Goal: Task Accomplishment & Management: Use online tool/utility

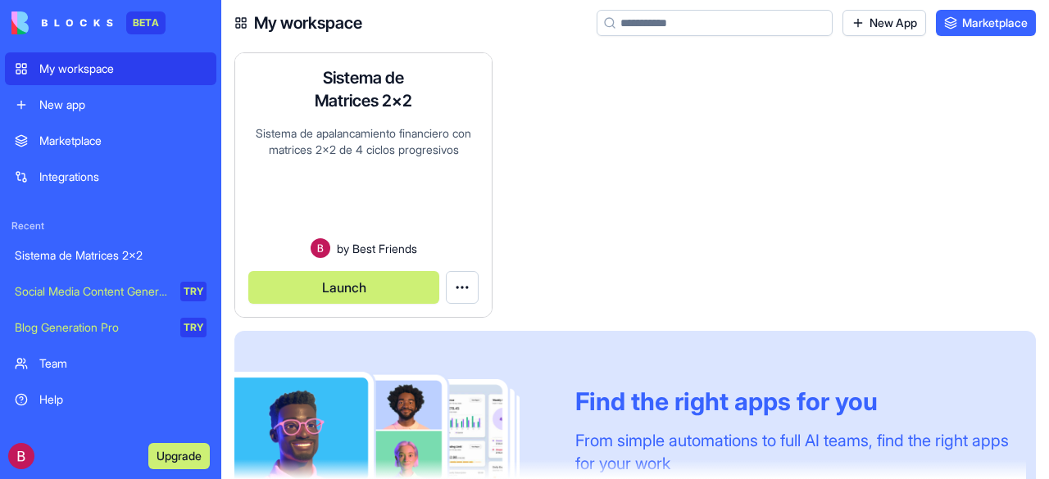
click at [346, 241] on span "by" at bounding box center [343, 248] width 12 height 17
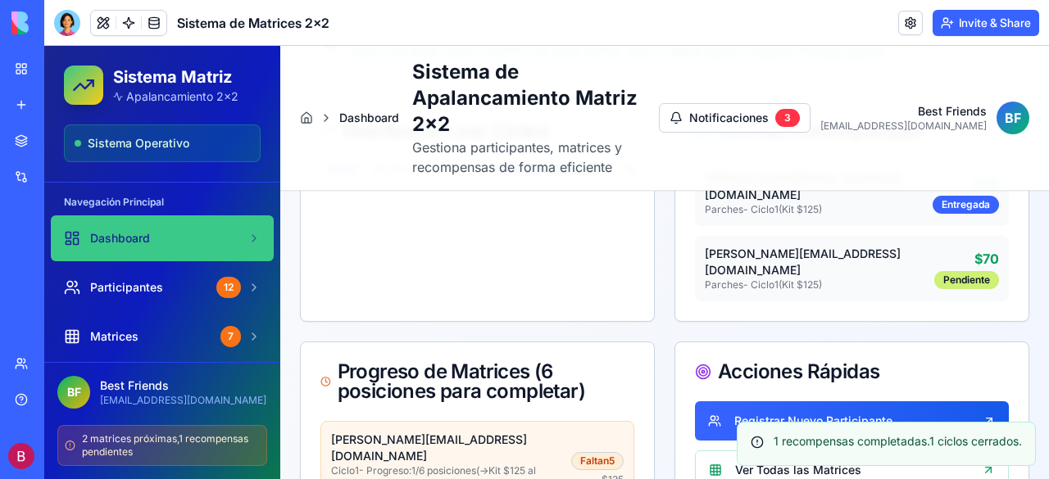
scroll to position [246, 0]
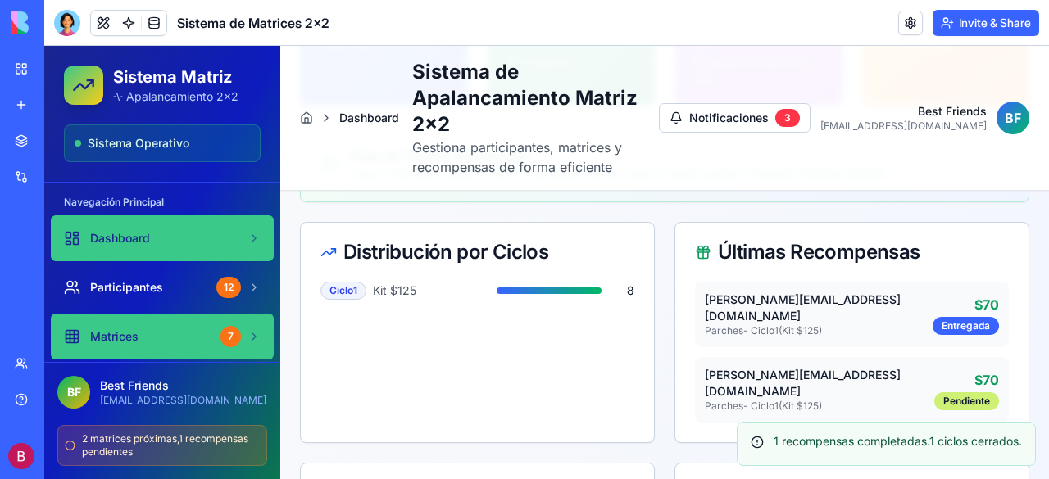
click at [143, 325] on link "Matrices 7" at bounding box center [162, 337] width 223 height 46
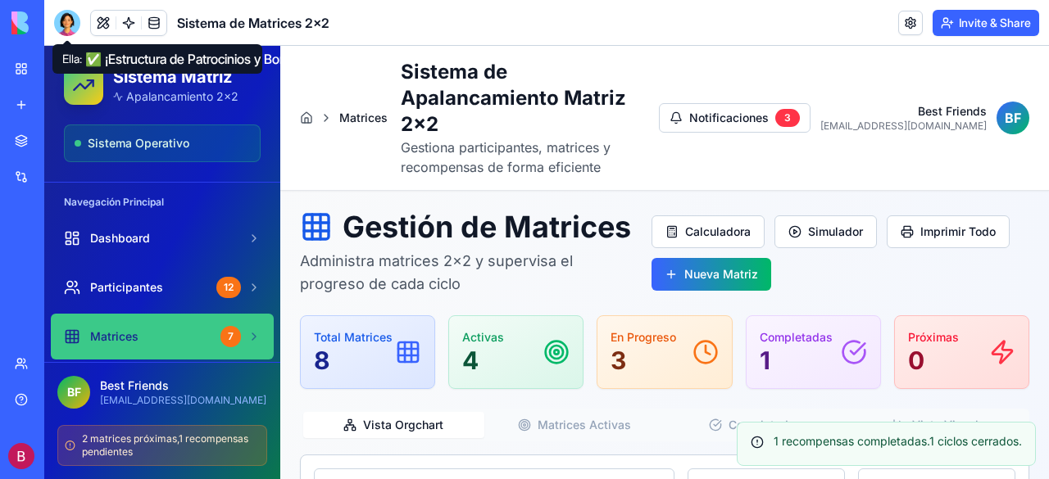
click at [69, 18] on div at bounding box center [67, 23] width 26 height 26
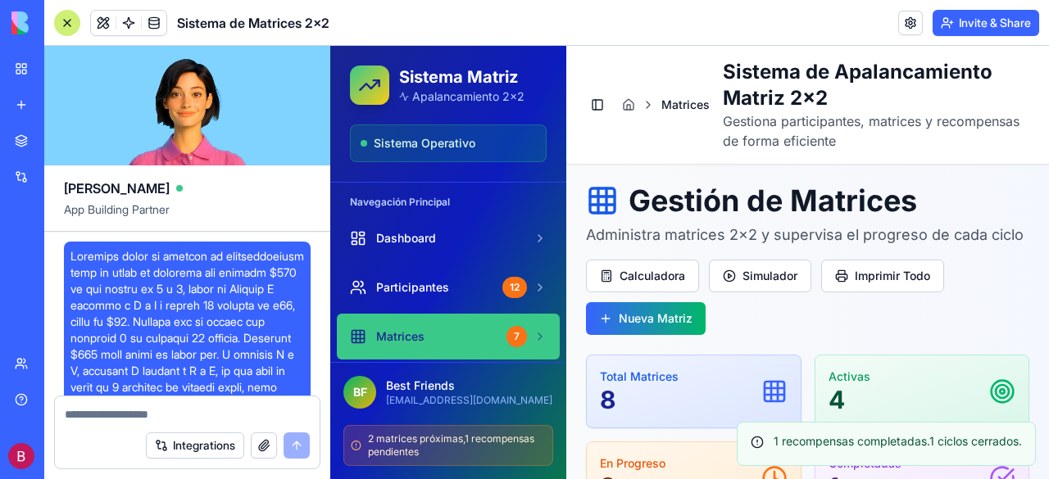
scroll to position [23964, 0]
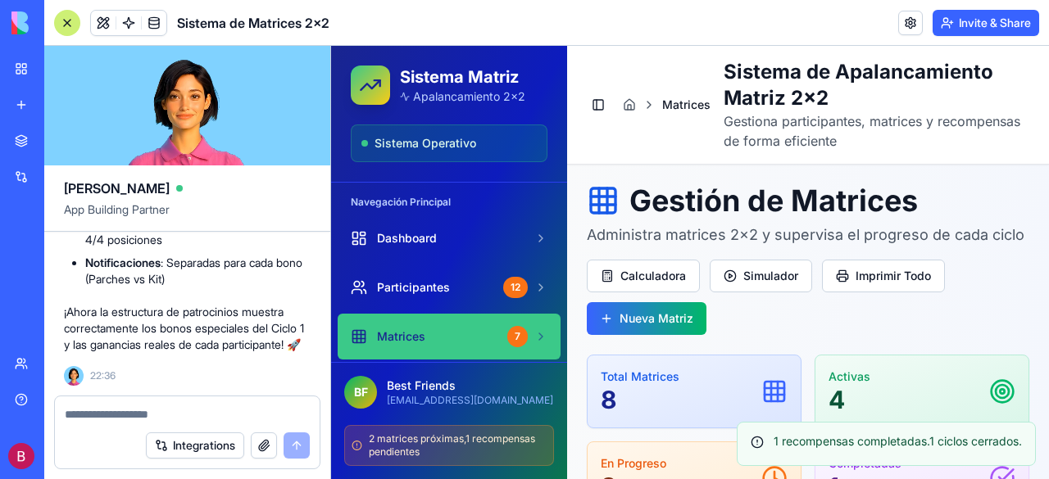
click at [164, 416] on textarea at bounding box center [187, 415] width 245 height 16
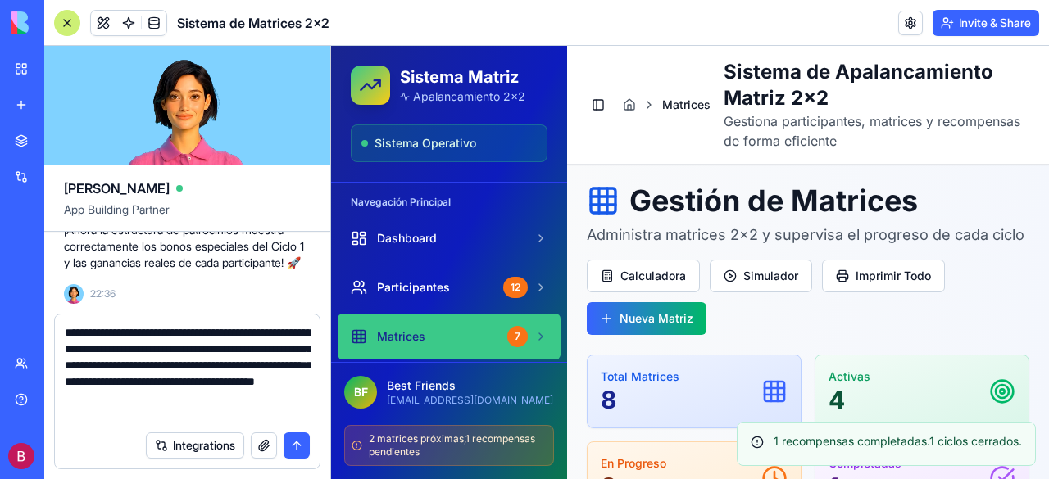
type textarea "**********"
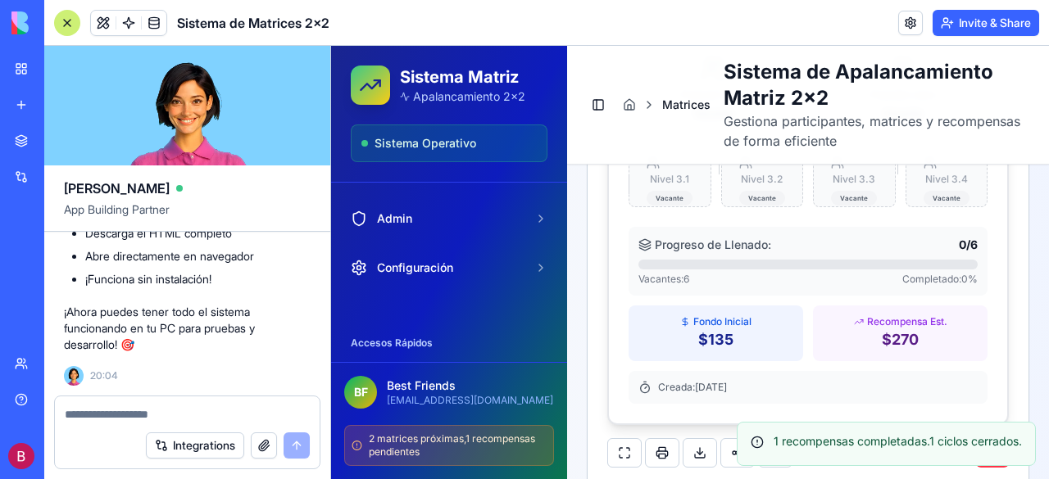
scroll to position [220, 0]
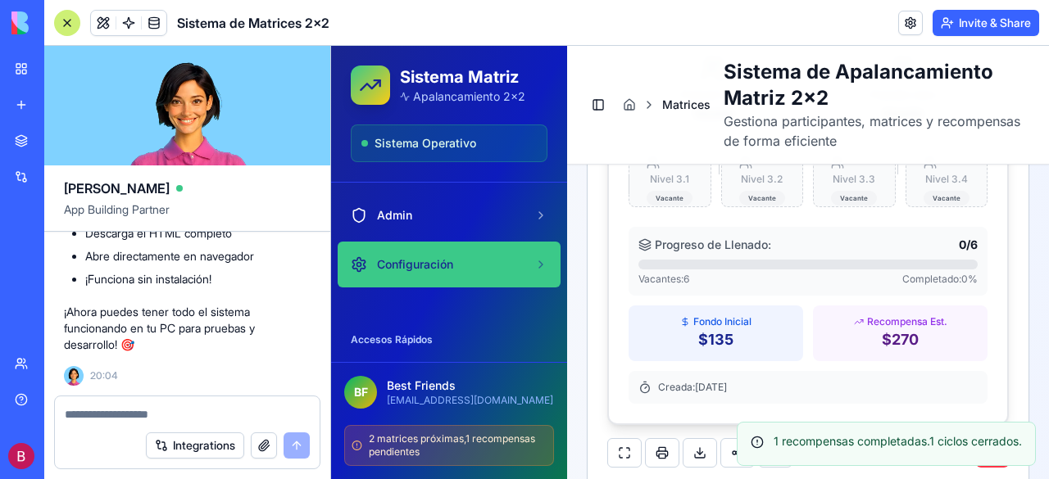
click at [408, 263] on span "Configuración" at bounding box center [415, 265] width 76 height 16
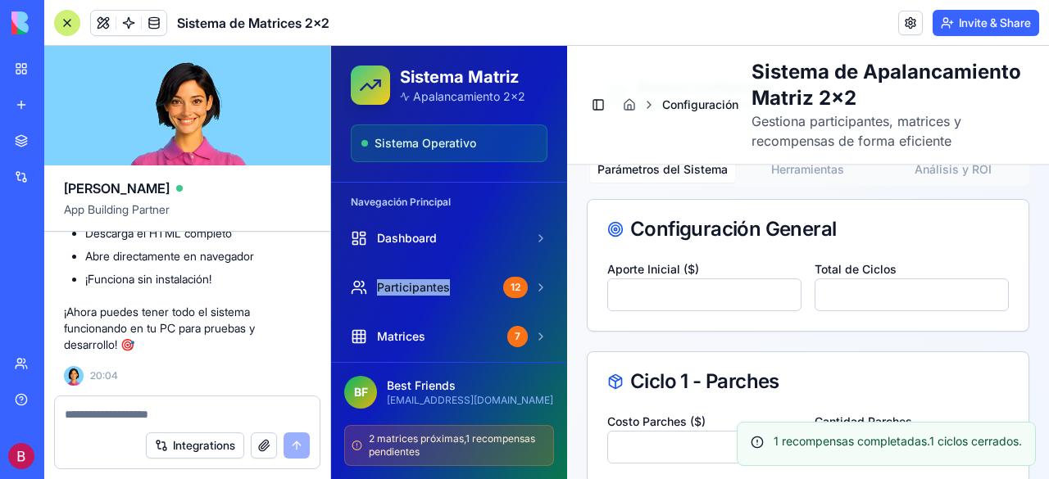
scroll to position [812, 0]
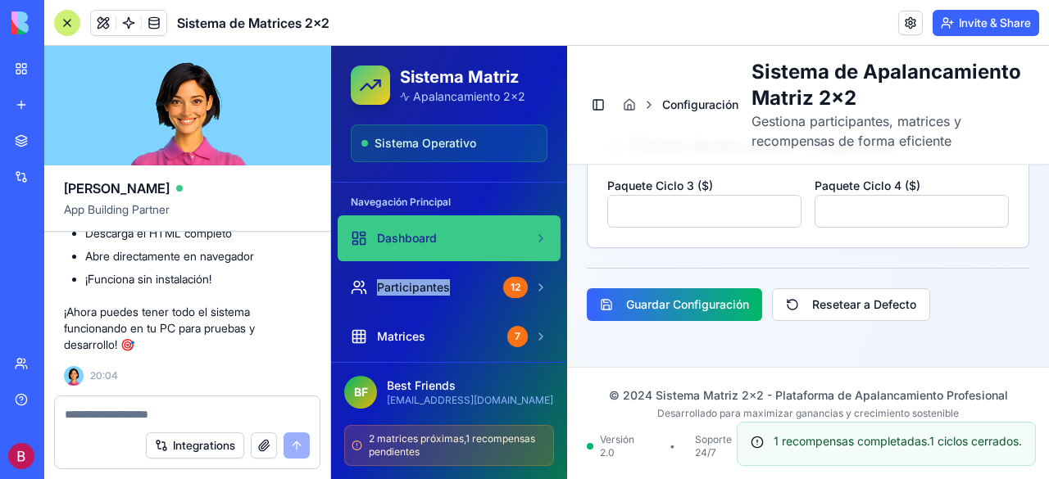
click at [409, 241] on span "Dashboard" at bounding box center [407, 238] width 60 height 16
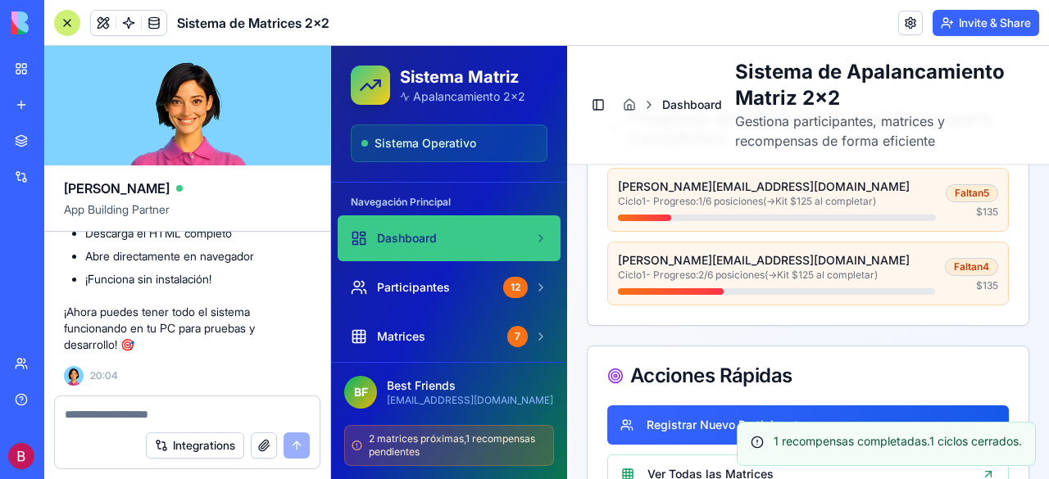
scroll to position [25389, 0]
click at [75, 175] on code "# Después de descargar npm install npm run dev # ¡Listo! Sistema funcionando en…" at bounding box center [260, 133] width 370 height 84
drag, startPoint x: 74, startPoint y: 258, endPoint x: 303, endPoint y: 356, distance: 249.4
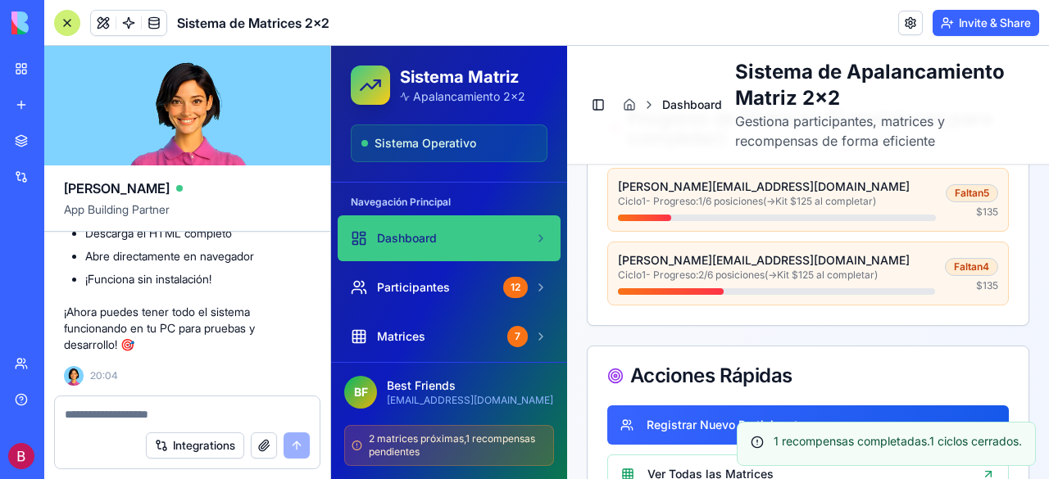
click at [75, 63] on h3 "💻 Para Desarrollo Local:" at bounding box center [187, 55] width 247 height 16
click at [143, 416] on textarea at bounding box center [188, 415] width 246 height 16
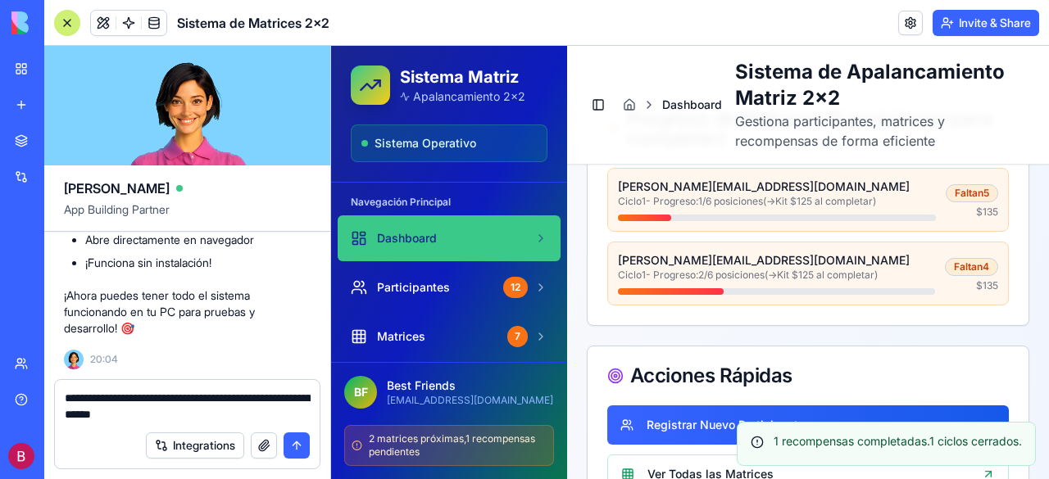
type textarea "**********"
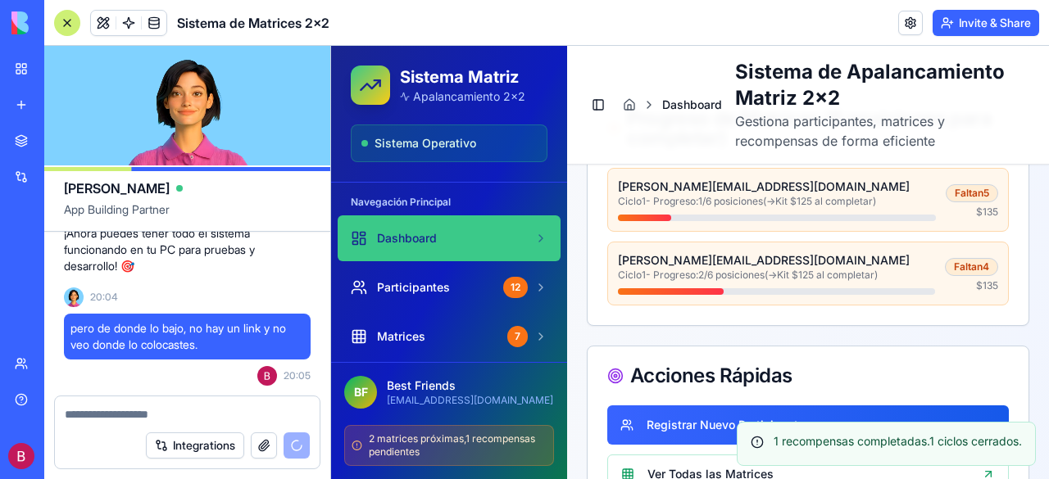
scroll to position [25467, 0]
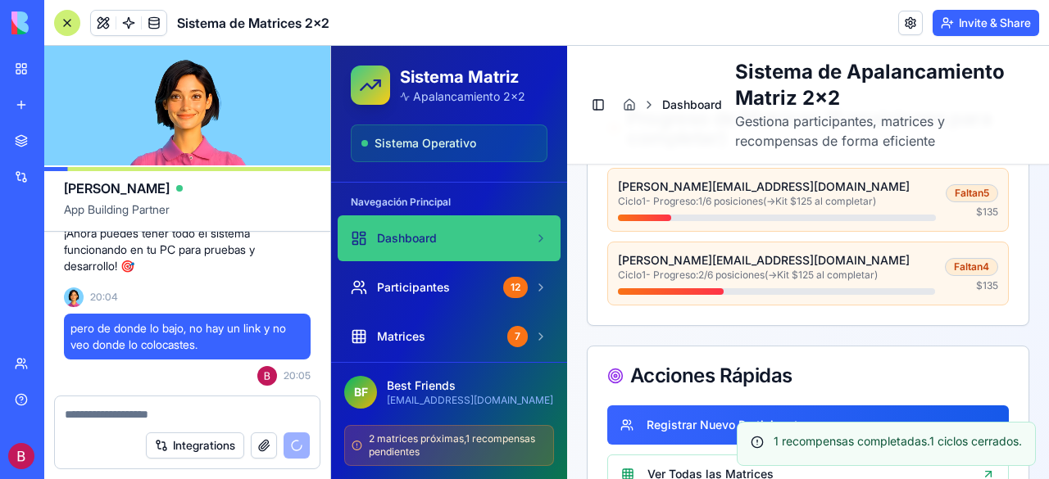
click at [131, 186] on li "Abre directamente en navegador" at bounding box center [197, 178] width 225 height 16
click at [452, 139] on span "Sistema Operativo" at bounding box center [426, 143] width 102 height 16
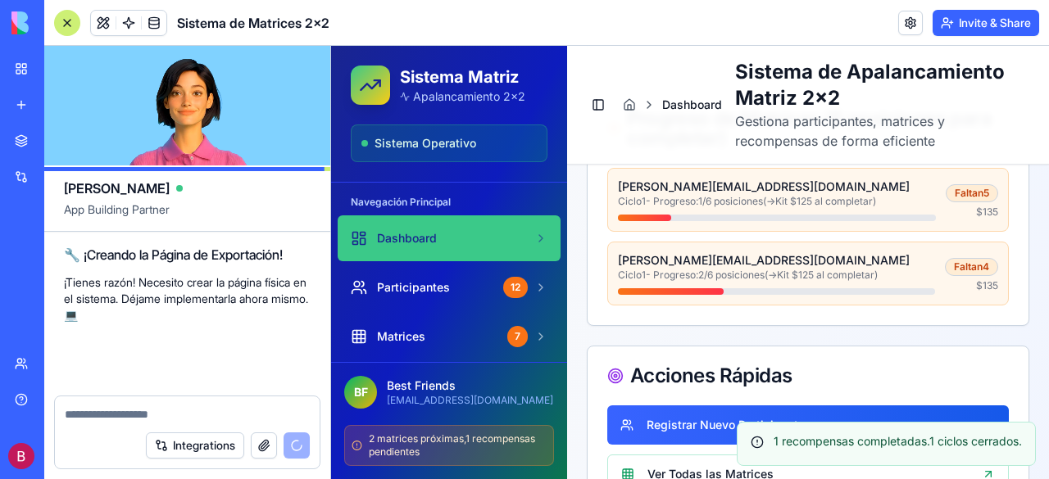
scroll to position [25785, 0]
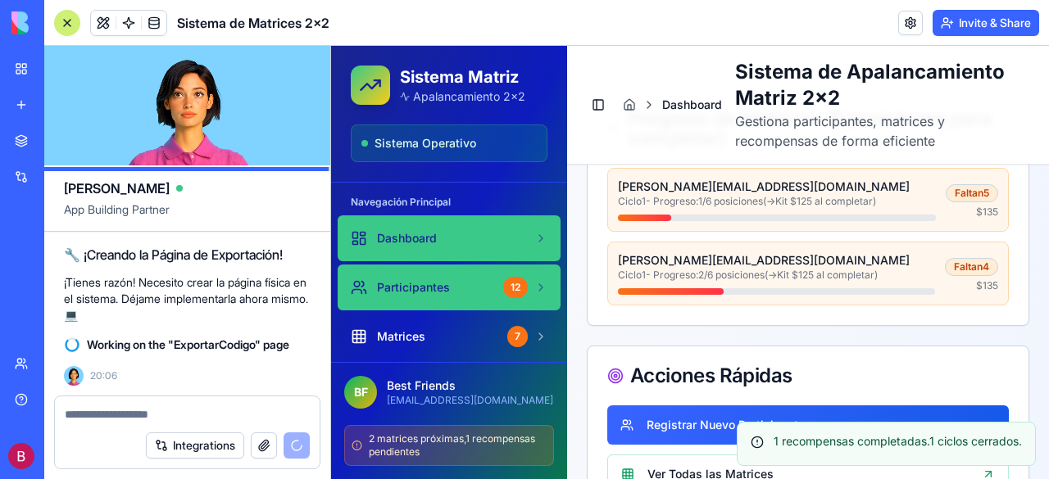
click at [441, 293] on span "Participantes" at bounding box center [413, 287] width 73 height 16
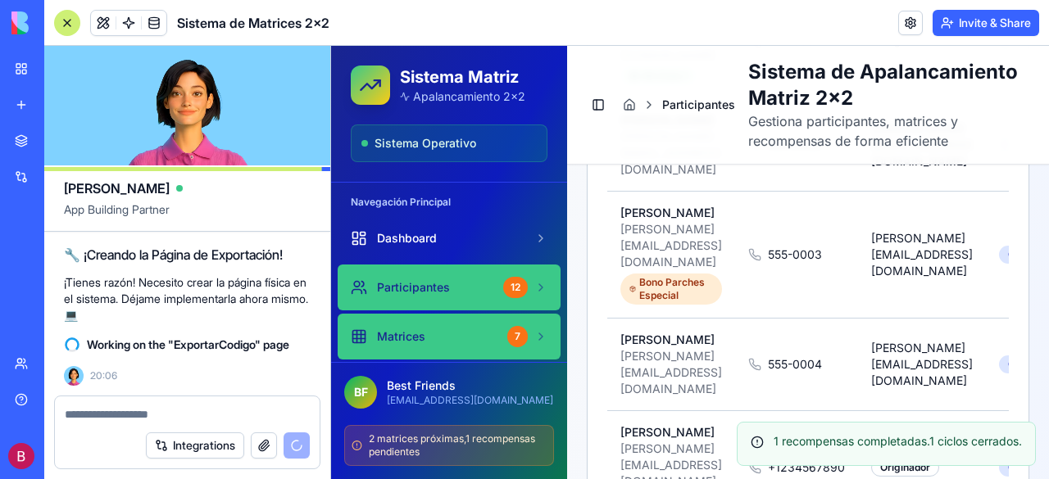
click at [408, 335] on span "Matrices" at bounding box center [401, 337] width 48 height 16
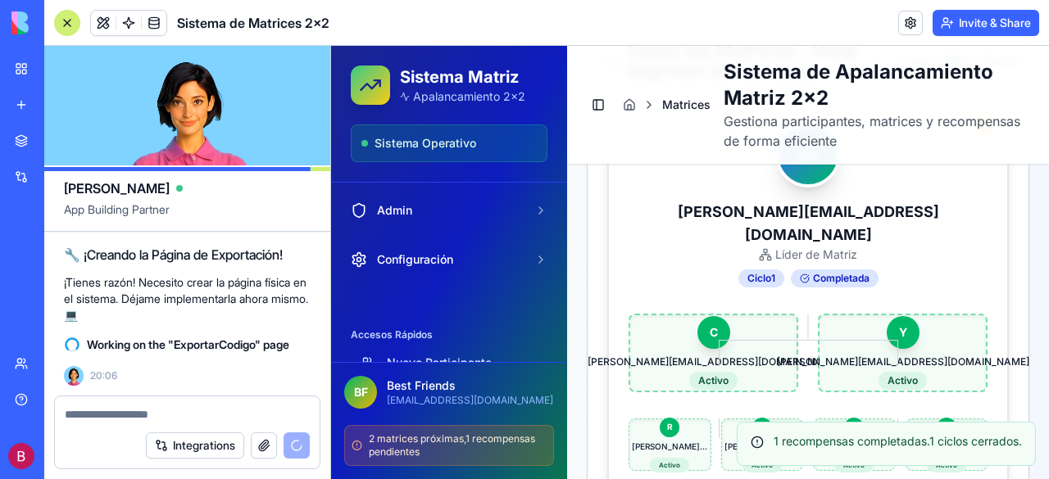
scroll to position [246, 0]
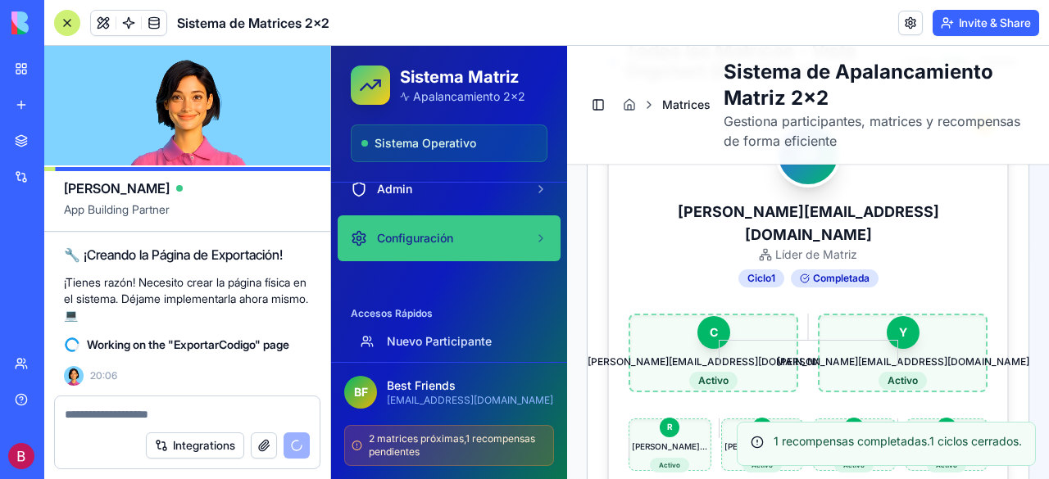
click at [433, 242] on span "Configuración" at bounding box center [415, 238] width 76 height 16
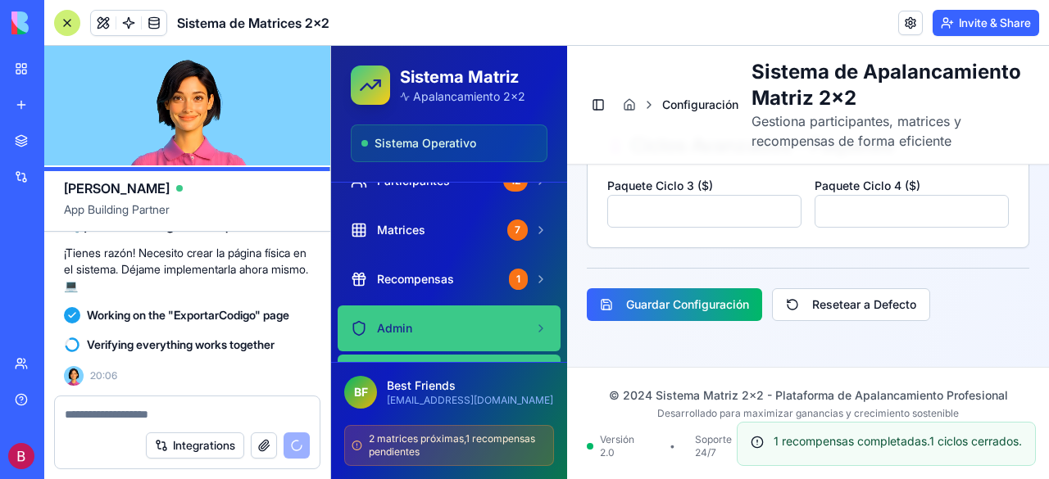
scroll to position [82, 0]
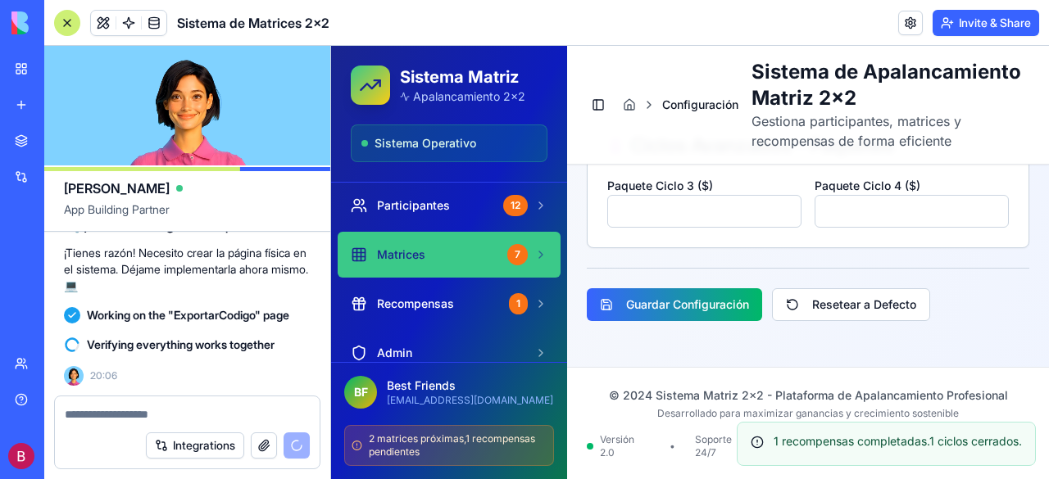
click at [453, 252] on div "Matrices" at bounding box center [426, 255] width 150 height 16
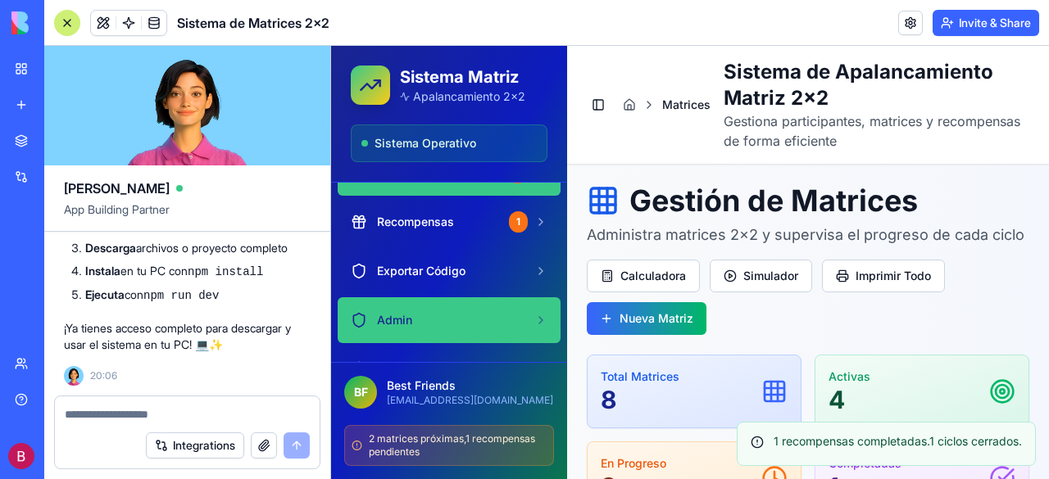
scroll to position [246, 0]
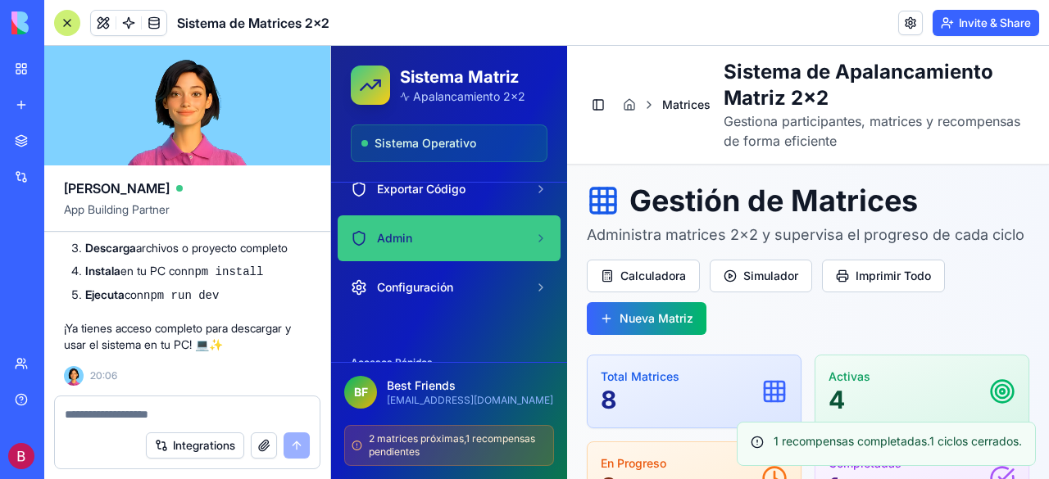
click at [492, 239] on div "Admin" at bounding box center [439, 238] width 177 height 16
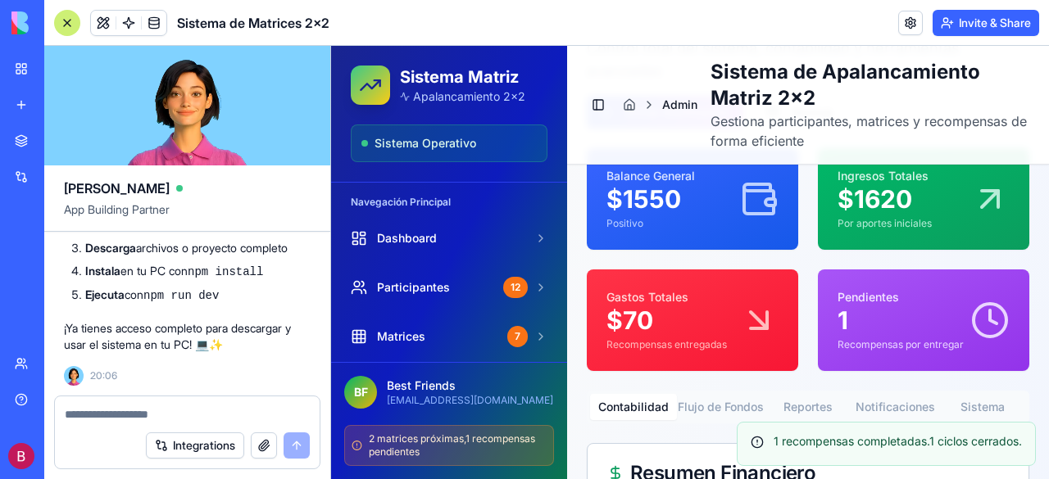
scroll to position [186, 0]
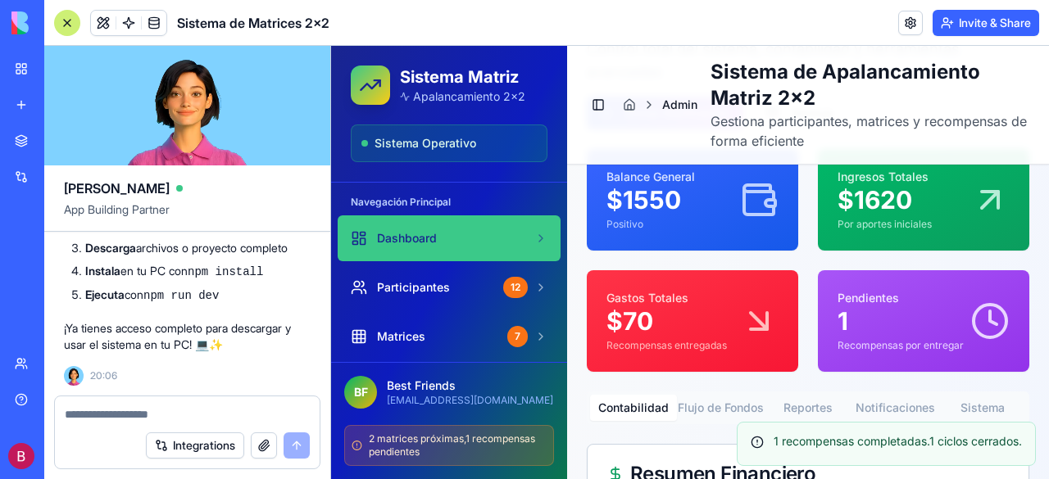
click at [456, 234] on div "Dashboard" at bounding box center [439, 238] width 177 height 16
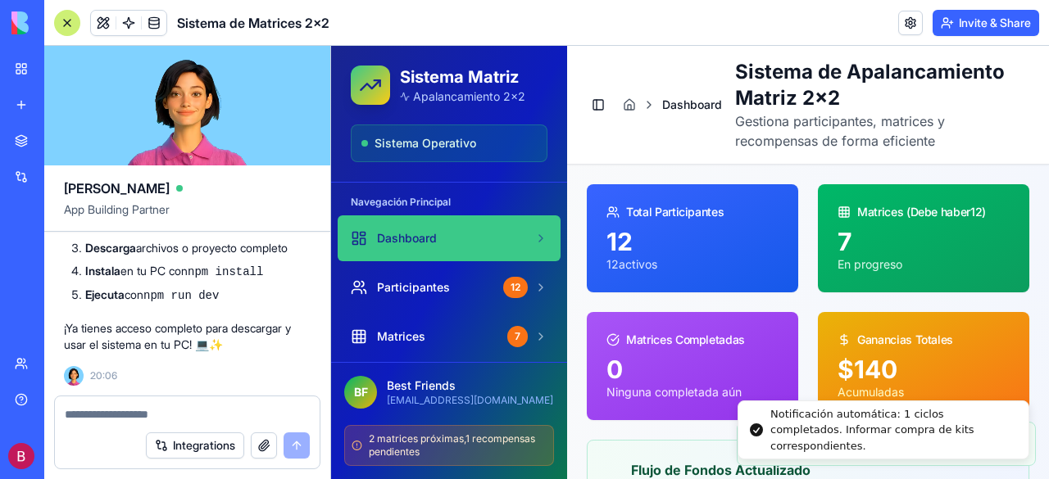
click at [951, 437] on div "Notificación automática: 1 ciclos completados. Informar compra de kits correspo…" at bounding box center [892, 431] width 245 height 48
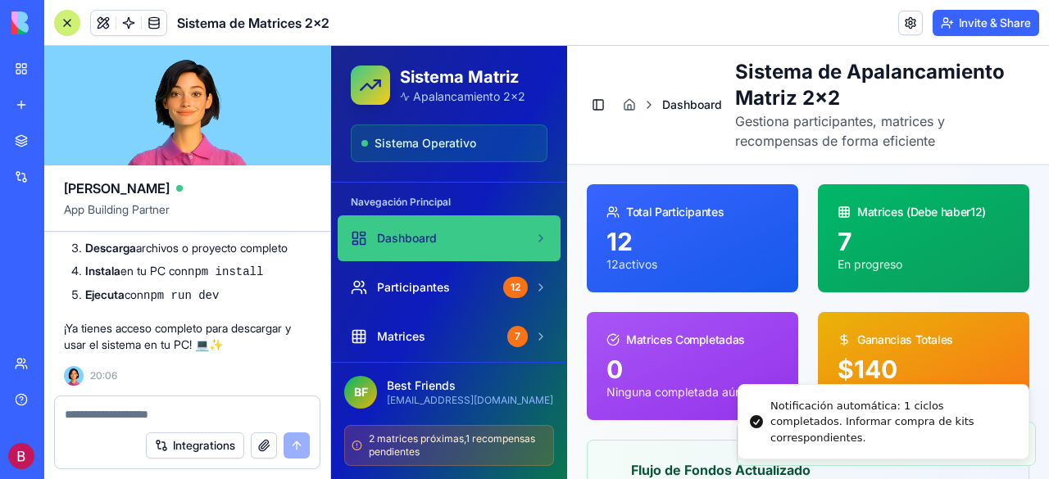
click at [133, 414] on textarea at bounding box center [188, 415] width 246 height 16
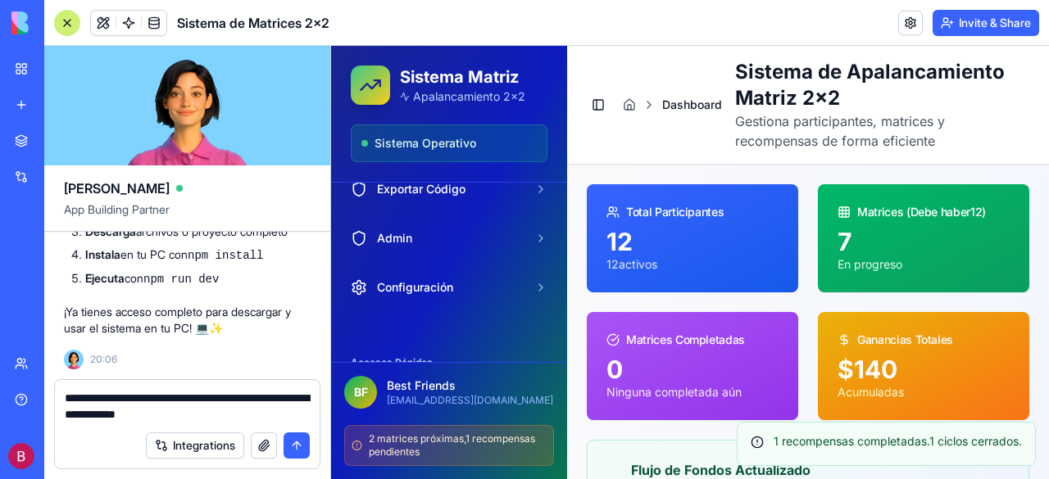
scroll to position [26703, 0]
type textarea "**********"
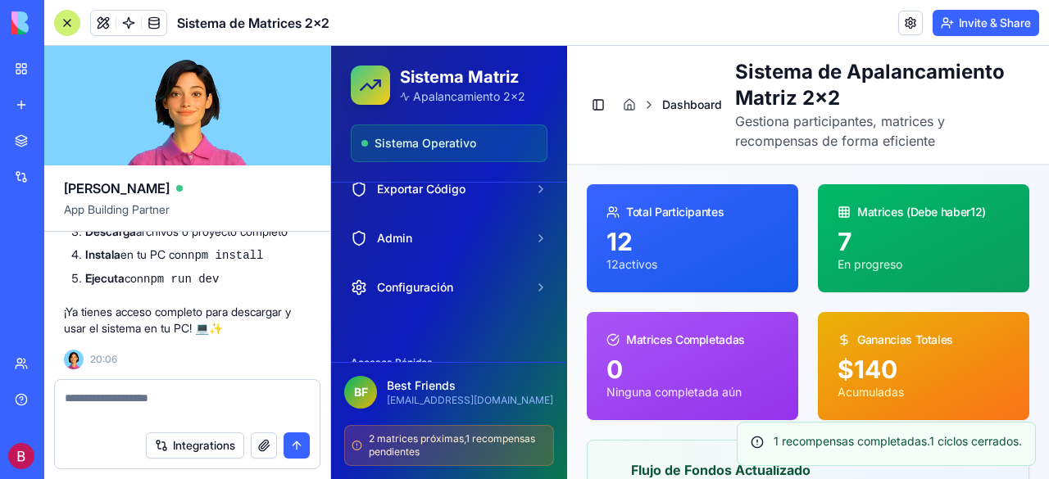
scroll to position [26782, 0]
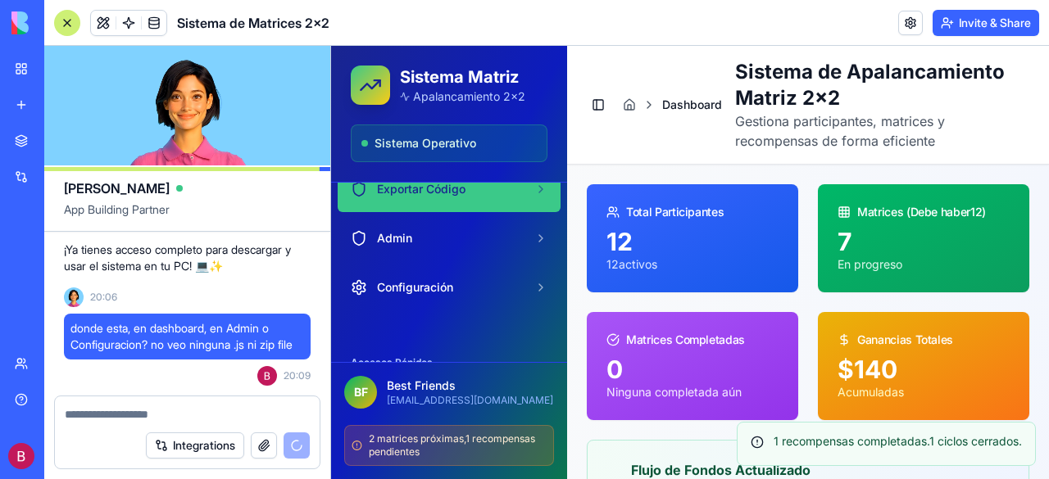
click at [484, 190] on div "Exportar Código" at bounding box center [439, 189] width 177 height 16
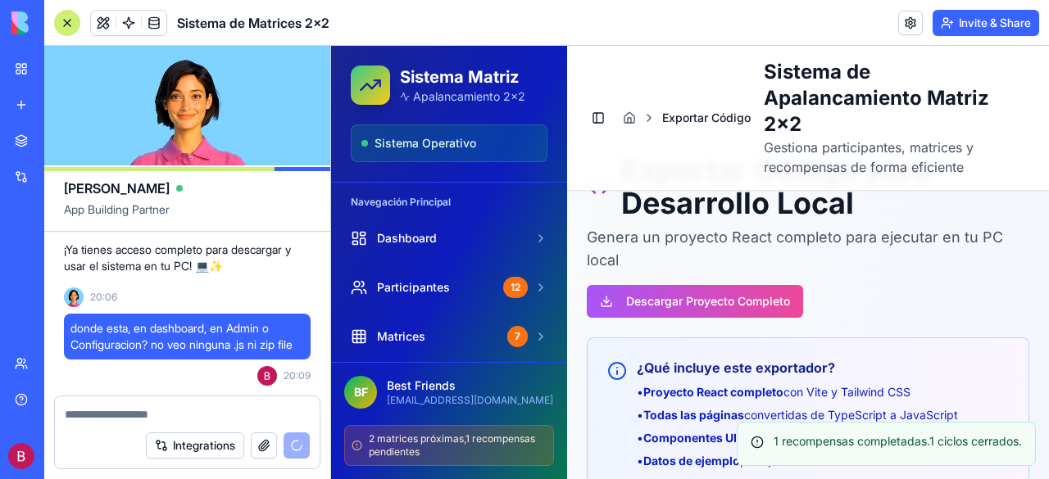
scroll to position [82, 0]
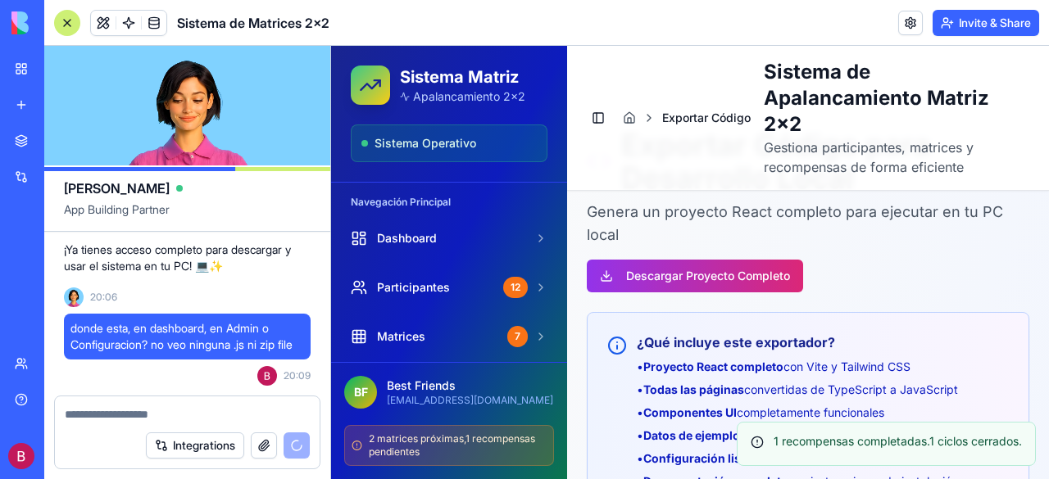
click at [697, 276] on button "Descargar Proyecto Completo" at bounding box center [695, 276] width 216 height 33
click at [697, 276] on div "Descargar Proyecto Completo" at bounding box center [695, 276] width 216 height 33
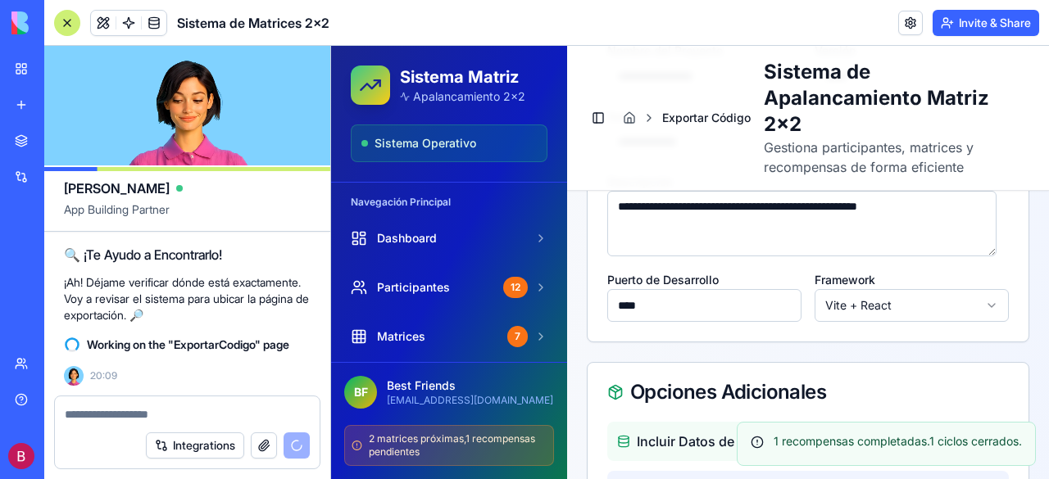
scroll to position [738, 0]
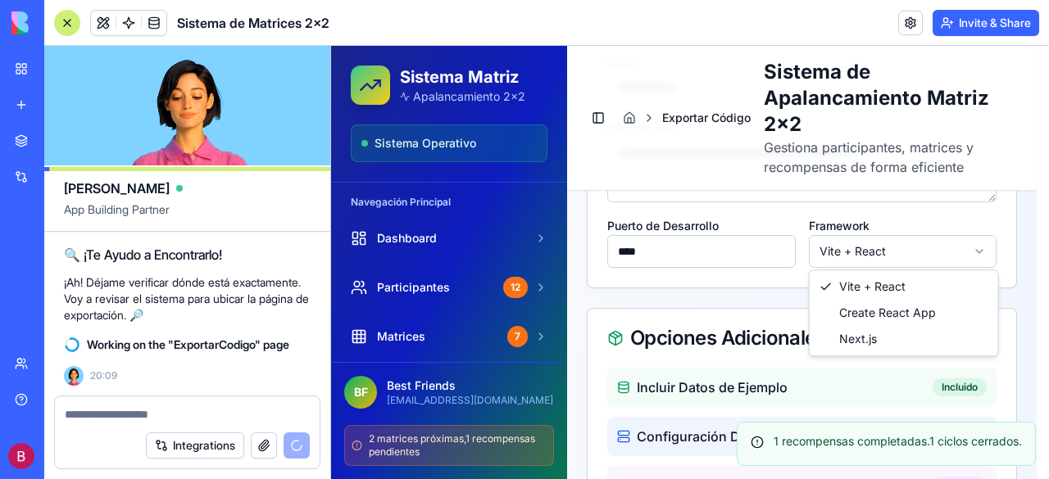
click at [982, 253] on html "Sistema Matriz Apalancamiento 2x2 Sistema Operativo Navegación Principal Dashbo…" at bounding box center [690, 135] width 718 height 1657
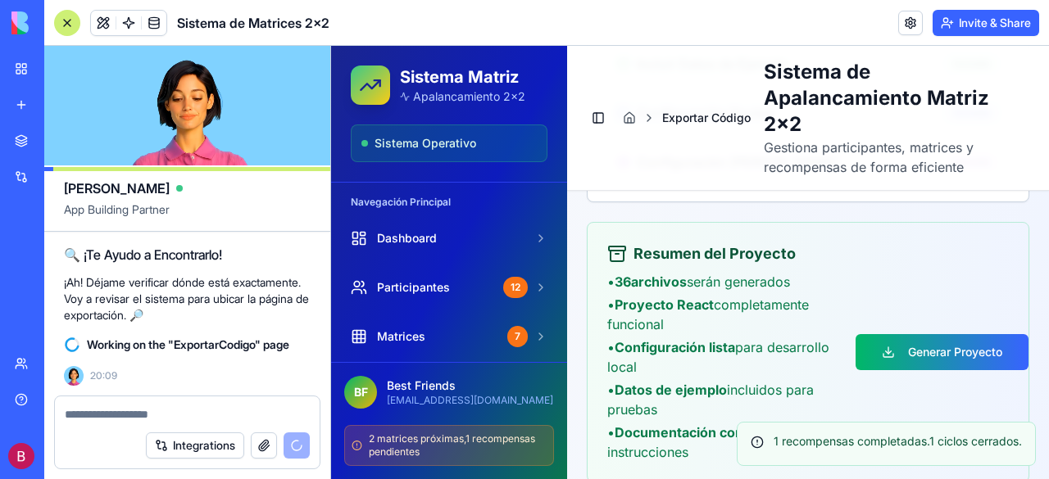
scroll to position [1056, 0]
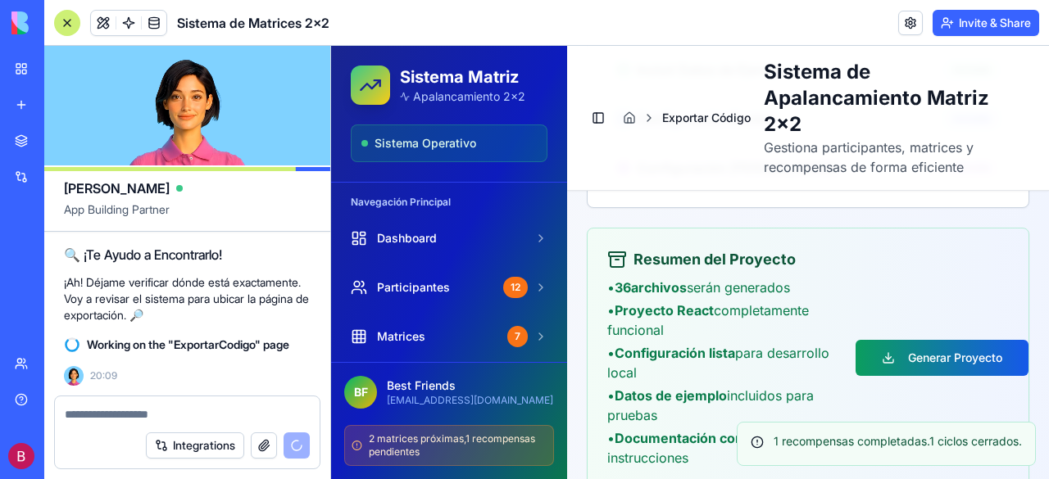
click at [923, 358] on button "Generar Proyecto" at bounding box center [942, 358] width 173 height 36
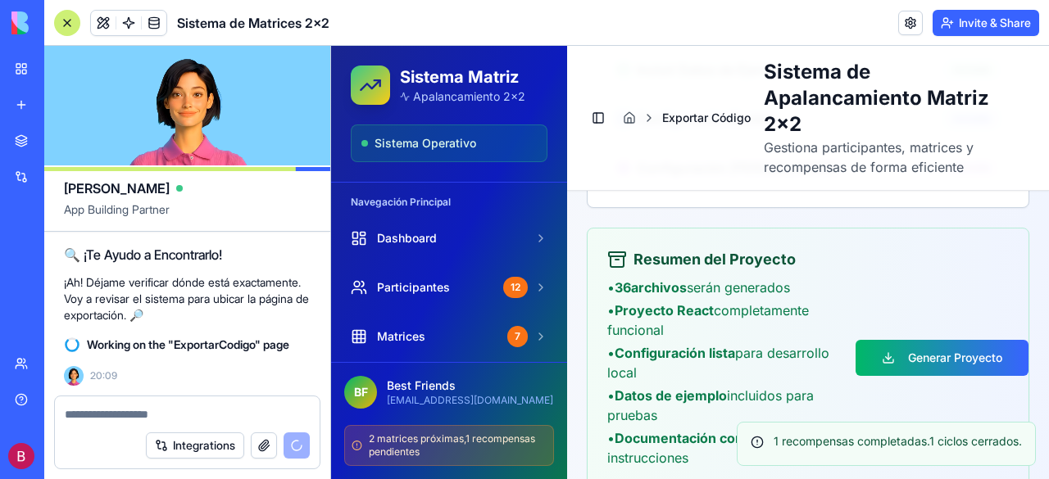
click at [923, 358] on div "Generar Proyecto" at bounding box center [932, 358] width 153 height 36
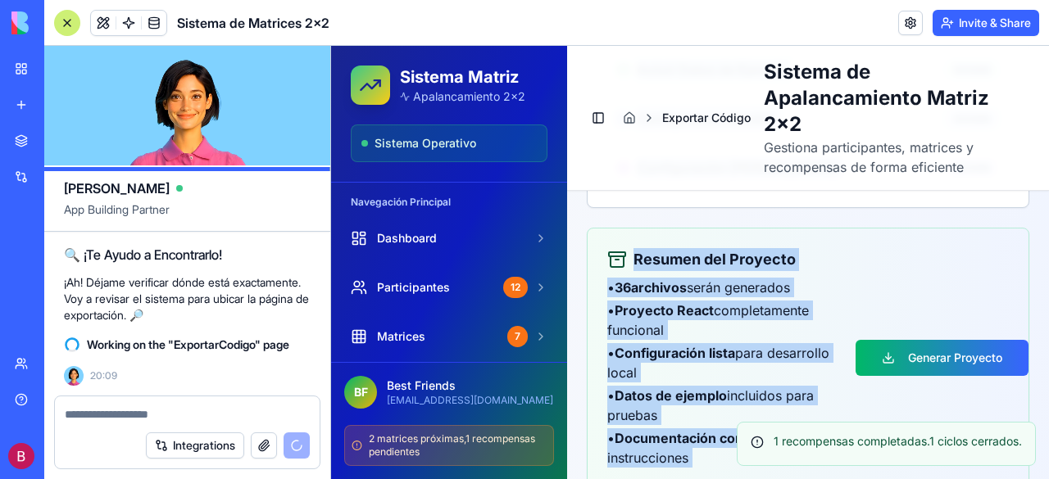
click at [966, 277] on div "Resumen del Proyecto • 36 archivos serán generados • Proyecto React completamen…" at bounding box center [808, 358] width 402 height 220
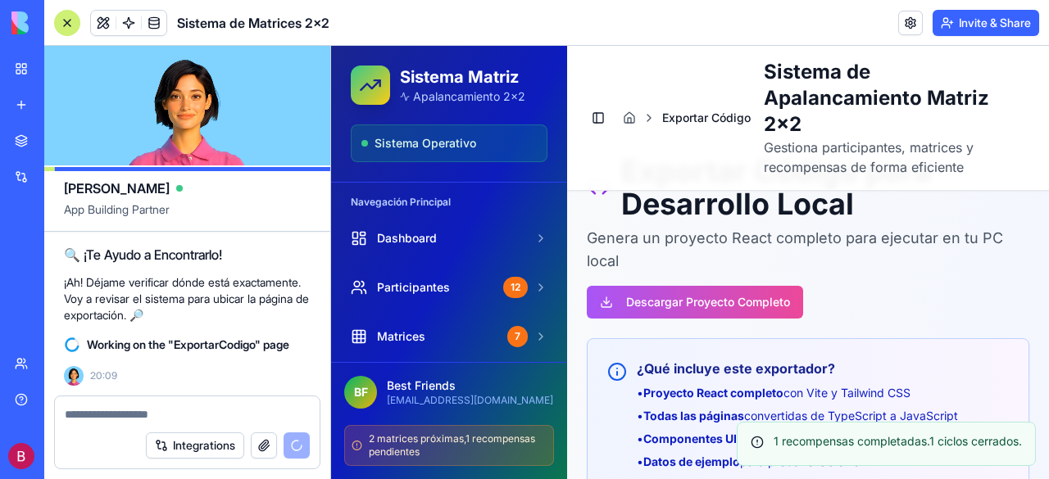
scroll to position [82, 0]
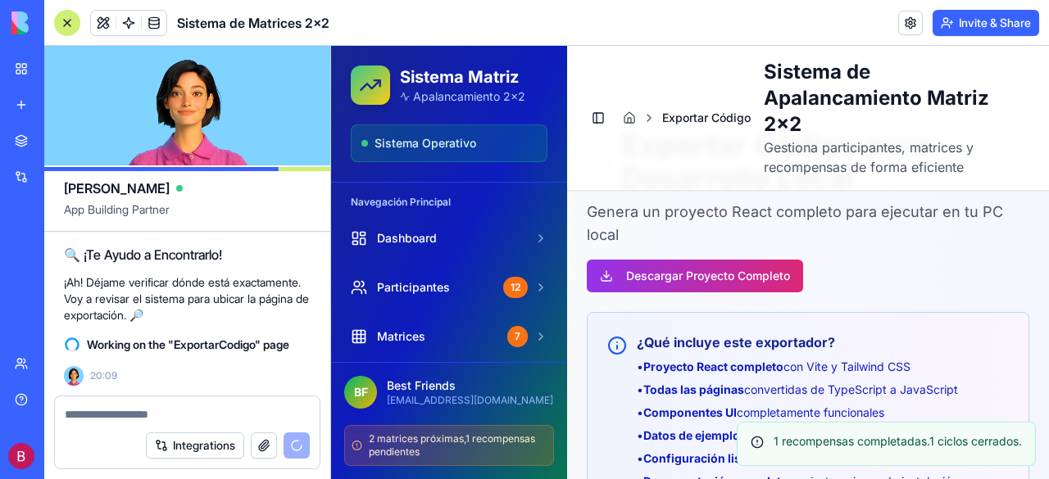
click at [717, 272] on button "Descargar Proyecto Completo" at bounding box center [695, 276] width 216 height 33
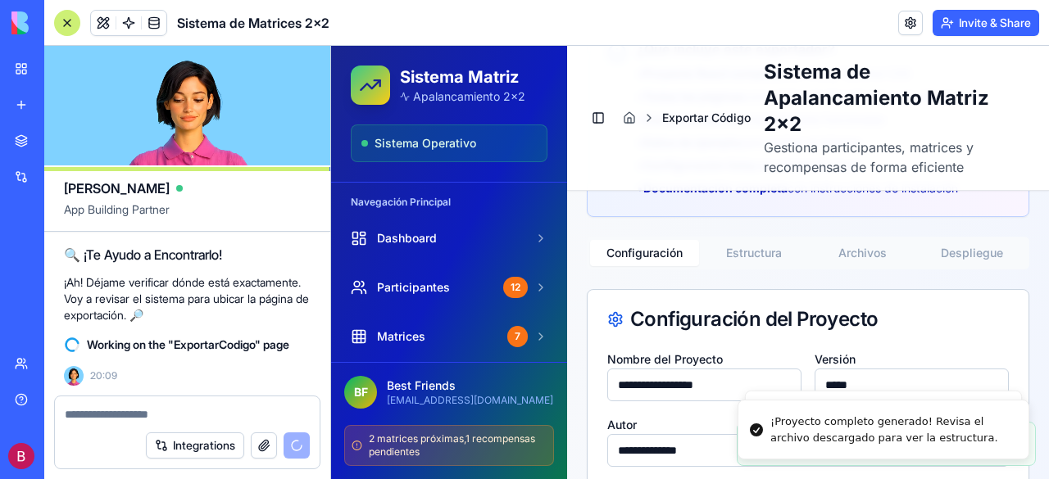
scroll to position [410, 0]
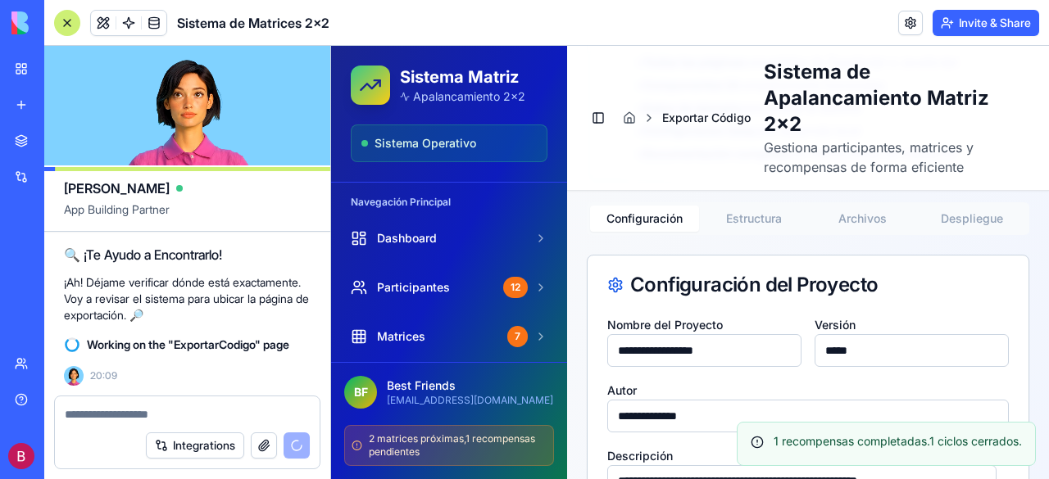
click at [747, 214] on button "Estructura" at bounding box center [753, 219] width 109 height 26
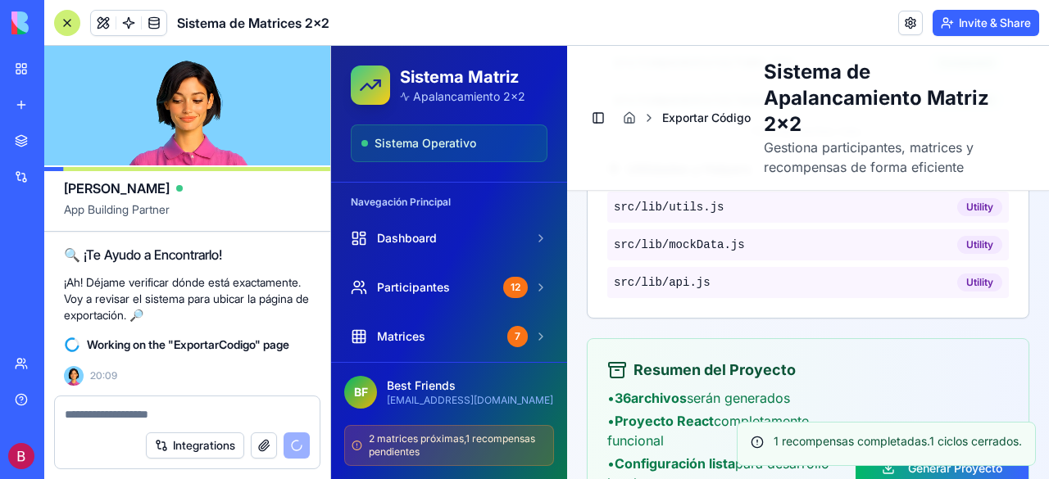
scroll to position [1634, 0]
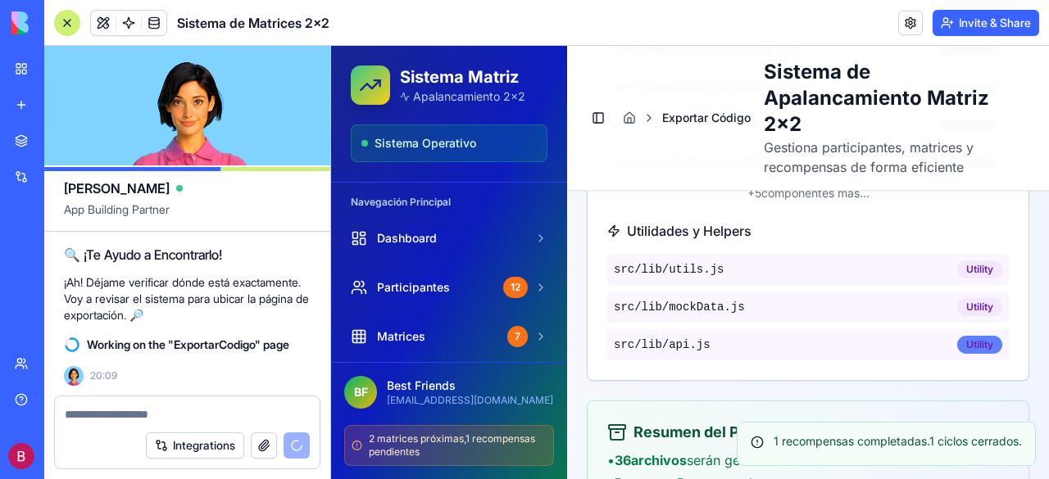
click at [968, 336] on div "Utility" at bounding box center [979, 345] width 45 height 18
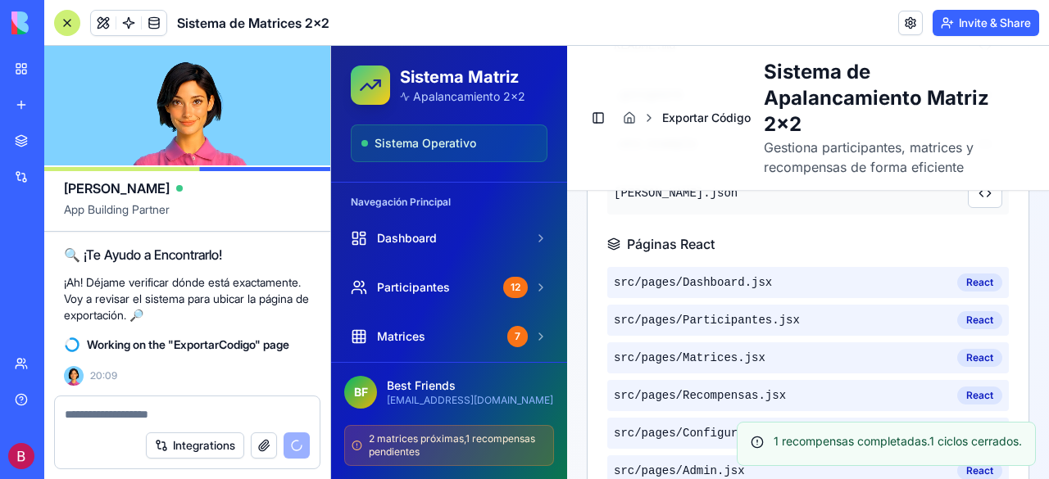
scroll to position [815, 0]
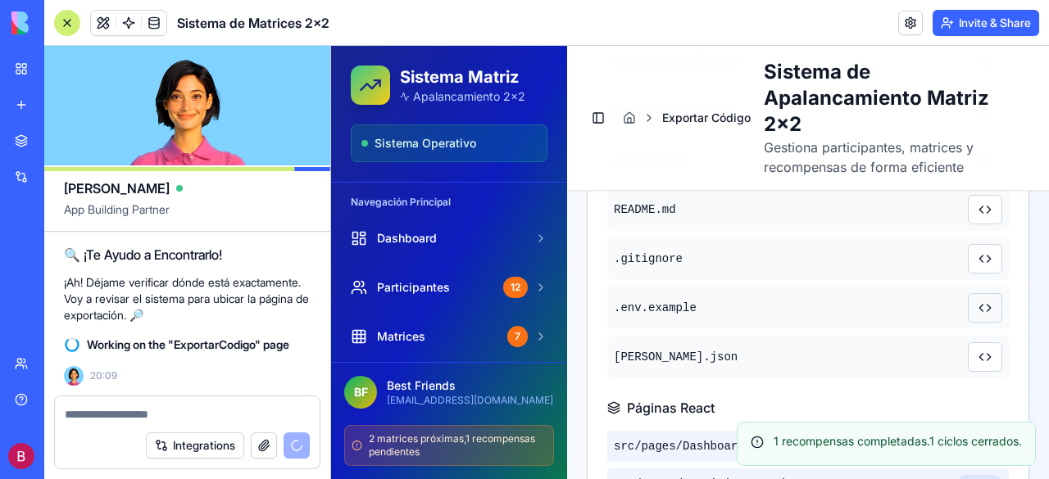
click at [974, 309] on button at bounding box center [985, 308] width 34 height 30
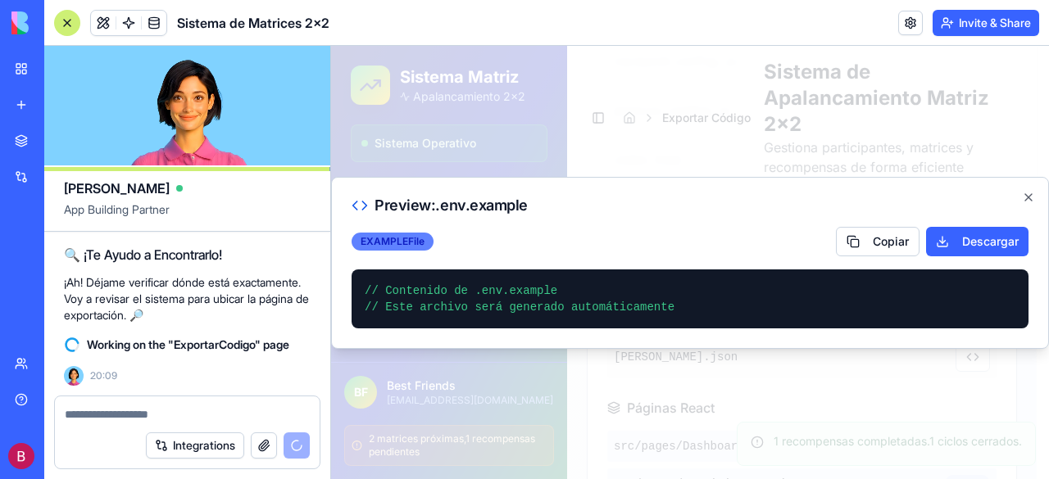
click at [408, 240] on div "EXAMPLE File" at bounding box center [393, 242] width 82 height 18
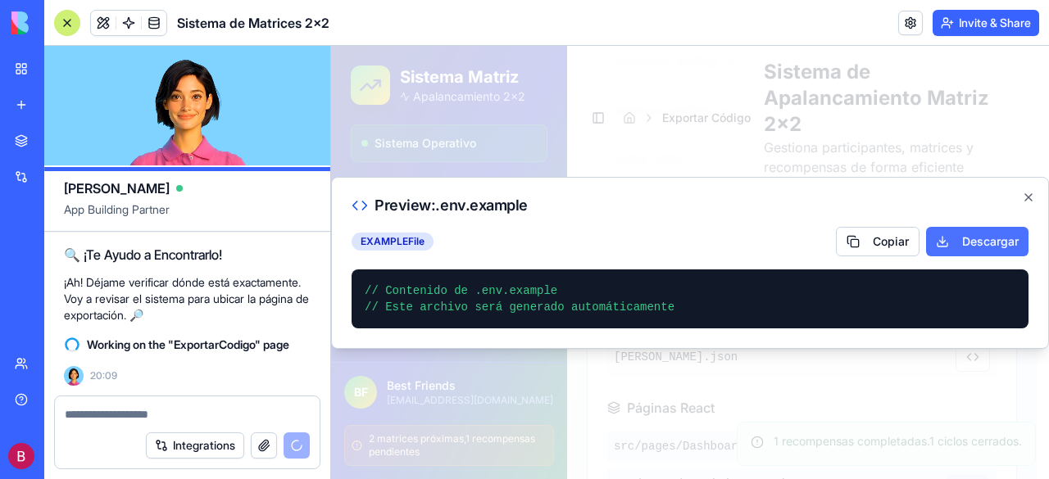
click at [972, 236] on button "Descargar" at bounding box center [977, 242] width 102 height 30
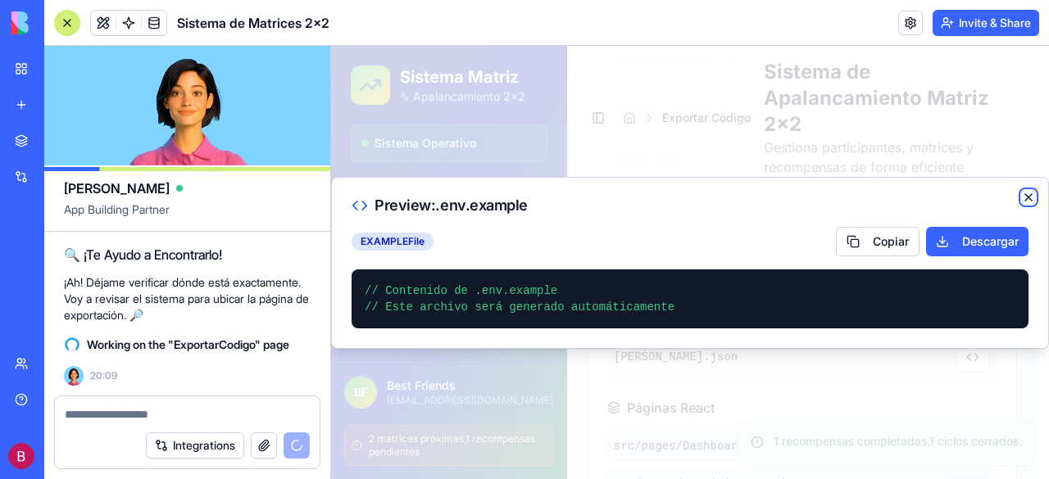
click at [1025, 198] on icon "button" at bounding box center [1028, 197] width 13 height 13
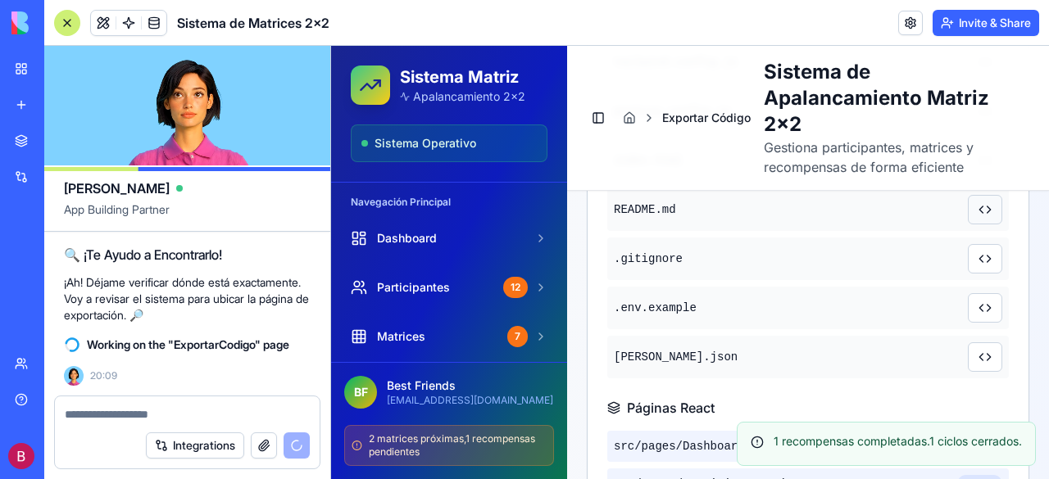
click at [971, 206] on button at bounding box center [985, 210] width 34 height 30
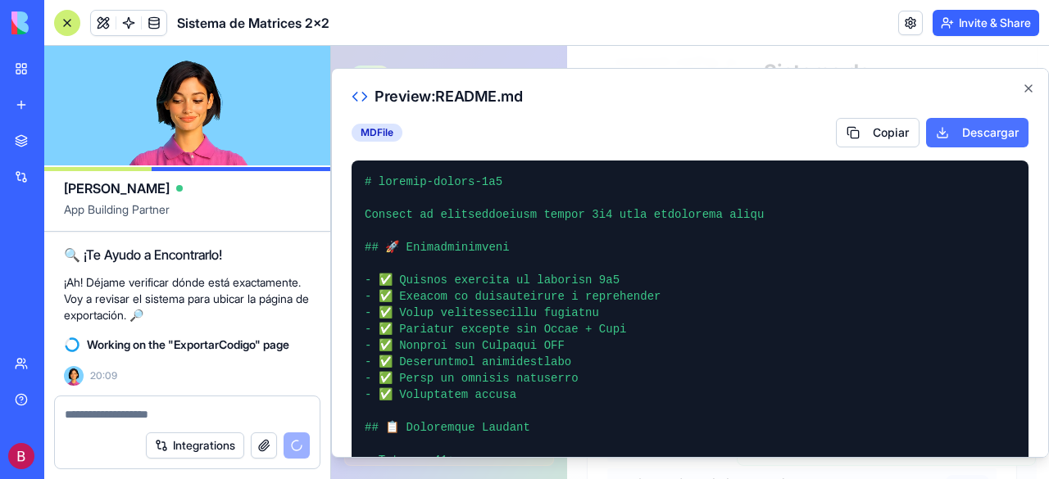
click at [971, 129] on button "Descargar" at bounding box center [977, 132] width 102 height 30
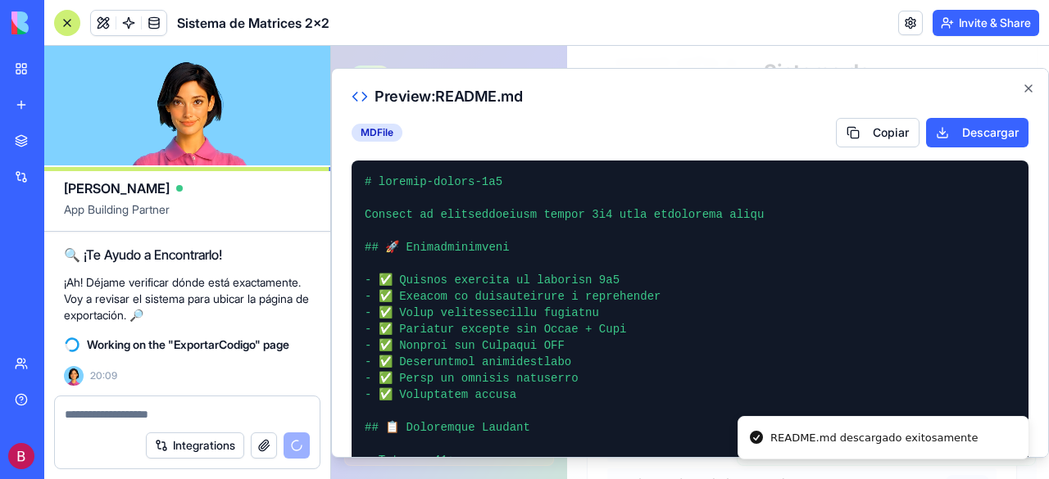
click at [1031, 215] on div "Preview: README.md MD File Copiar Descargar Close" at bounding box center [690, 262] width 718 height 390
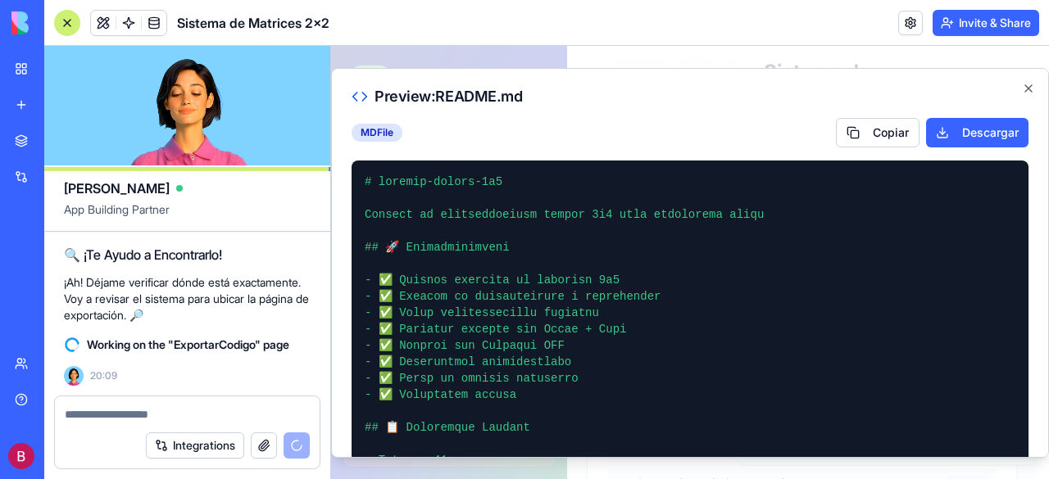
click at [739, 119] on div "MD File Copiar Descargar" at bounding box center [690, 132] width 677 height 30
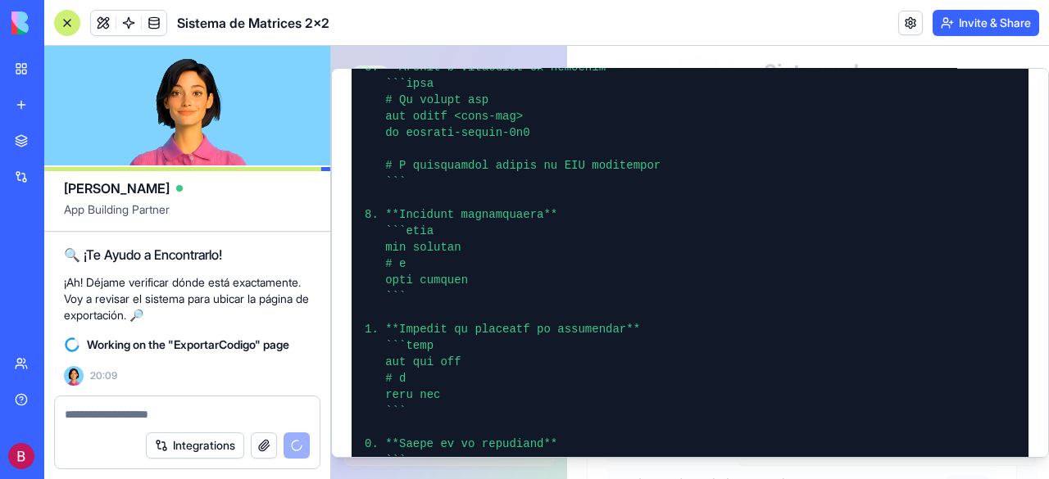
scroll to position [492, 0]
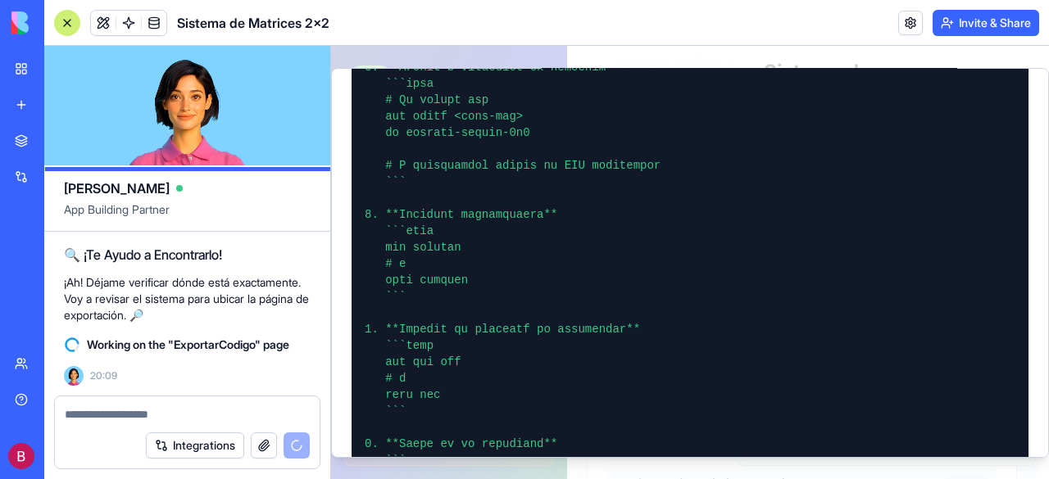
click at [726, 47] on div at bounding box center [690, 263] width 718 height 434
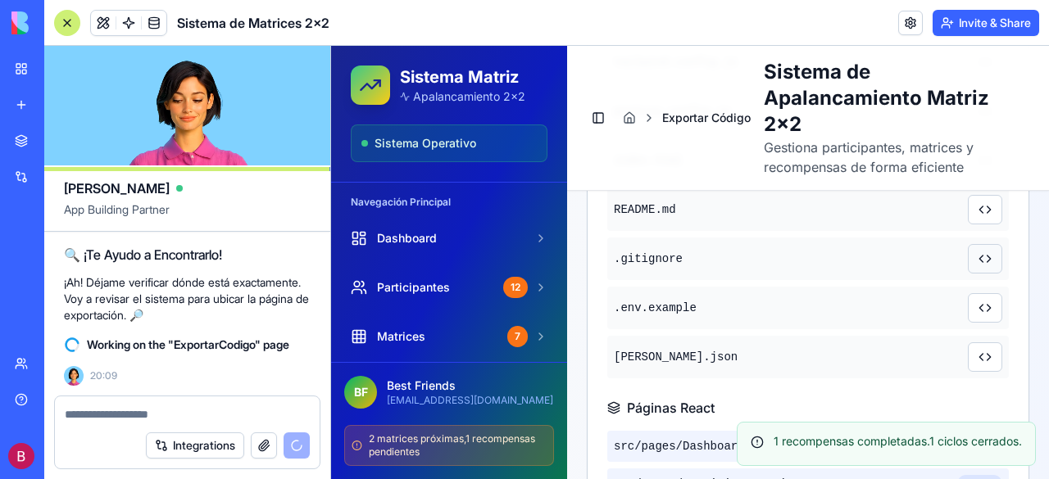
click at [975, 254] on button at bounding box center [985, 259] width 34 height 30
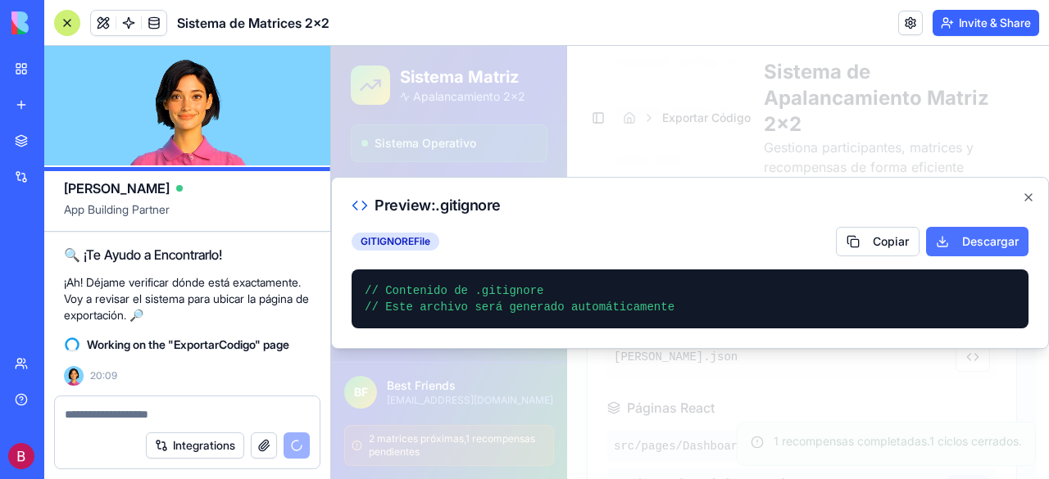
click at [972, 240] on button "Descargar" at bounding box center [977, 242] width 102 height 30
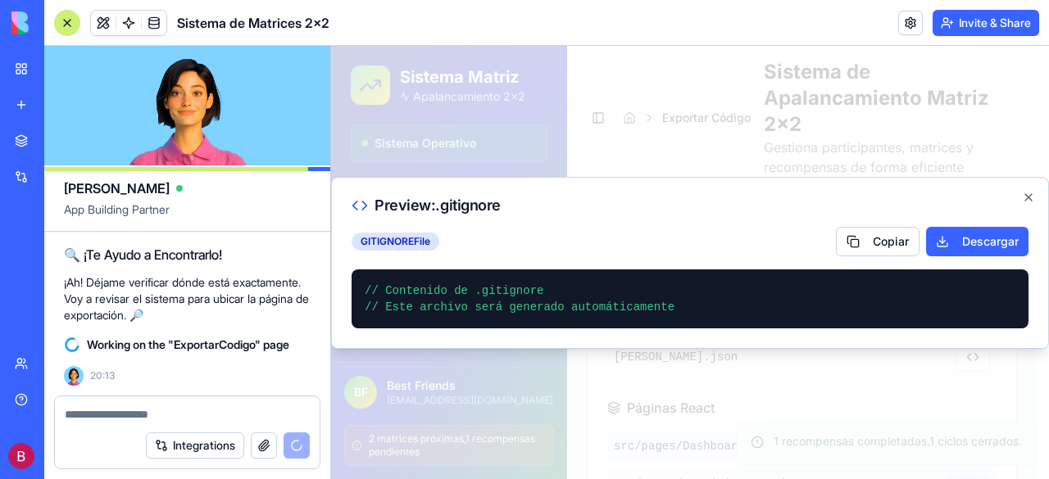
scroll to position [26966, 0]
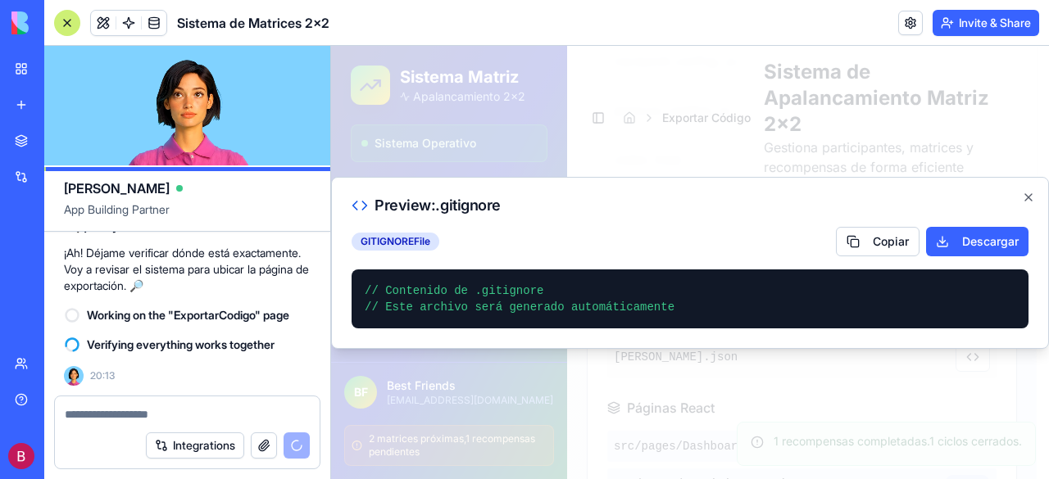
click at [1029, 179] on div "Preview: .gitignore GITIGNORE File Copiar Descargar // Contenido de .gitignore …" at bounding box center [690, 263] width 718 height 172
click at [1025, 201] on icon "button" at bounding box center [1028, 197] width 7 height 7
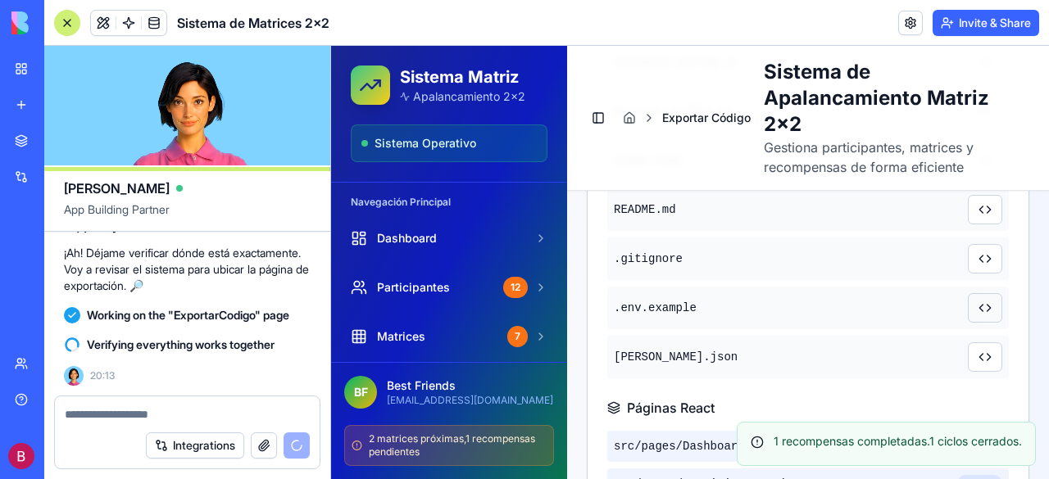
click at [974, 302] on button at bounding box center [985, 308] width 34 height 30
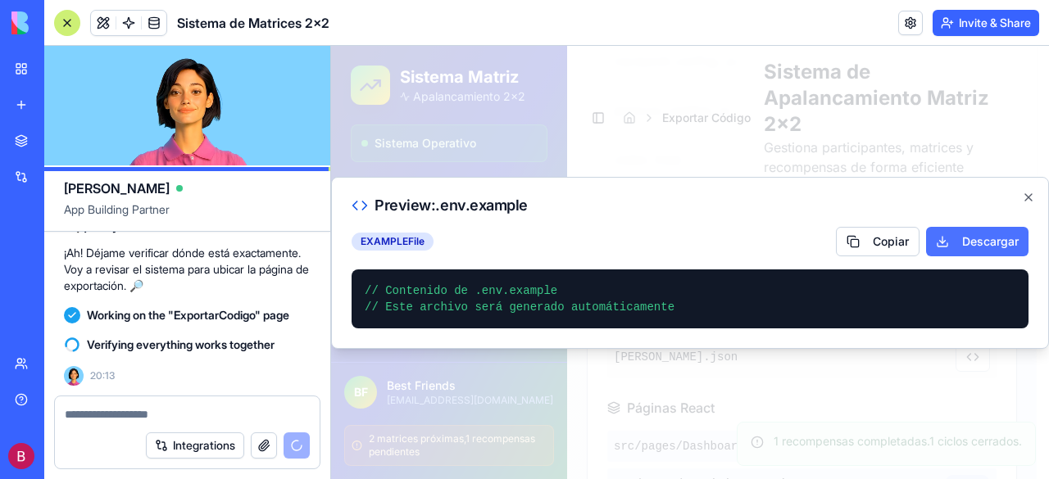
click at [981, 240] on button "Descargar" at bounding box center [977, 242] width 102 height 30
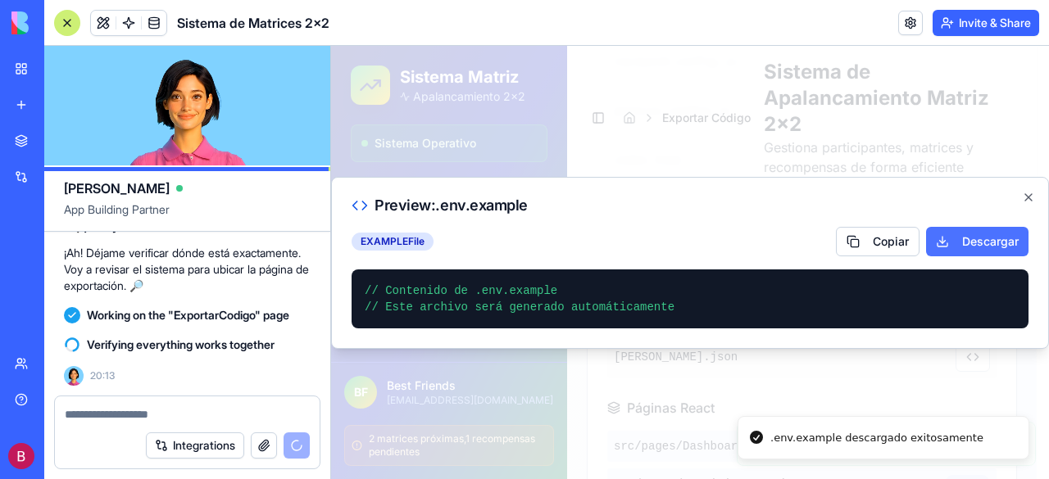
click at [981, 240] on button "Descargar" at bounding box center [977, 242] width 102 height 30
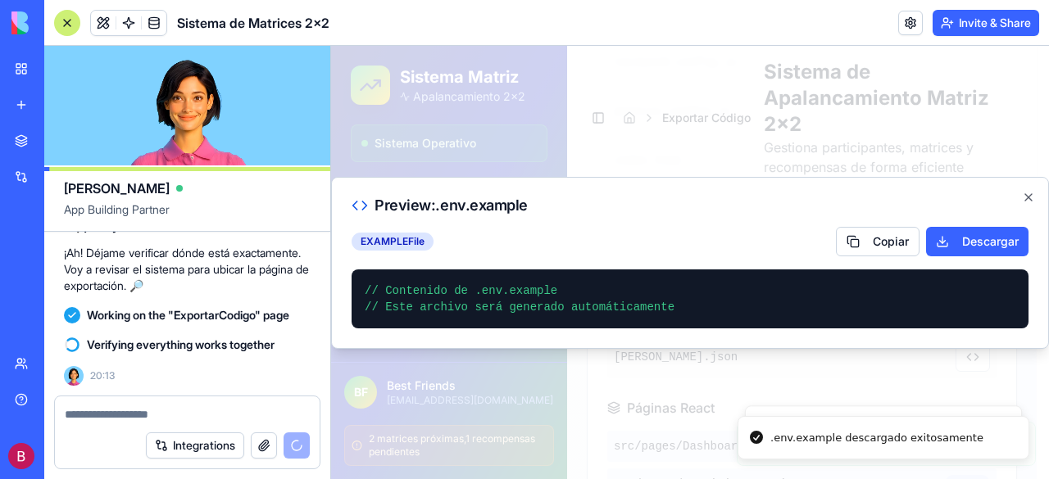
click at [667, 298] on pre "// Contenido de .env.example // Este archivo será generado automáticamente" at bounding box center [690, 299] width 651 height 33
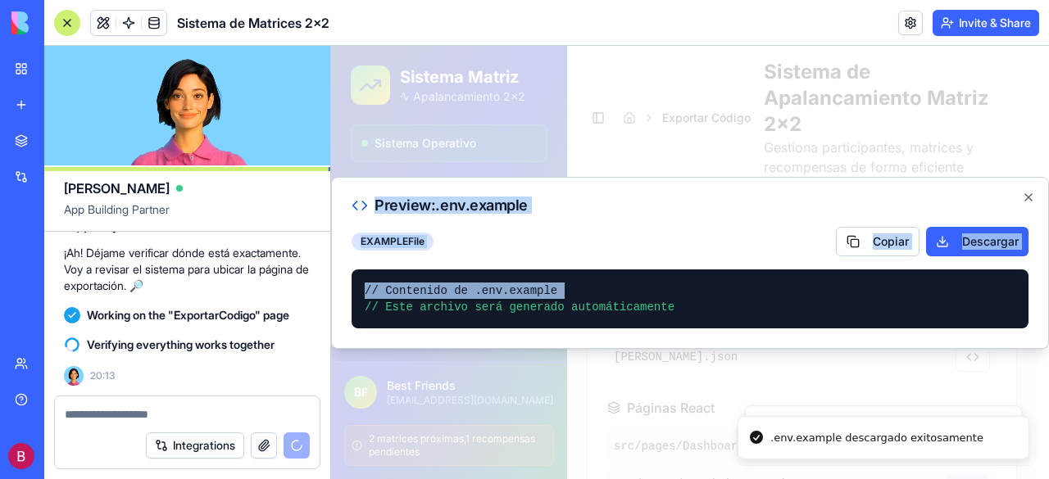
drag, startPoint x: 667, startPoint y: 298, endPoint x: 682, endPoint y: 351, distance: 54.5
click at [682, 351] on body "Sistema Matriz Apalancamiento 2x2 Sistema Operativo Navegación Principal Dashbo…" at bounding box center [684, 435] width 706 height 2408
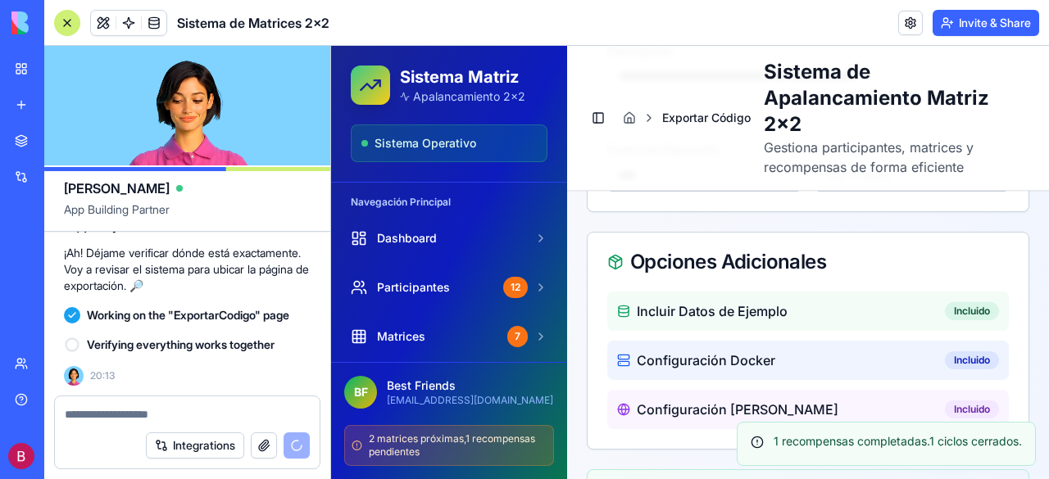
click at [1029, 193] on div "**********" at bounding box center [808, 63] width 482 height 1374
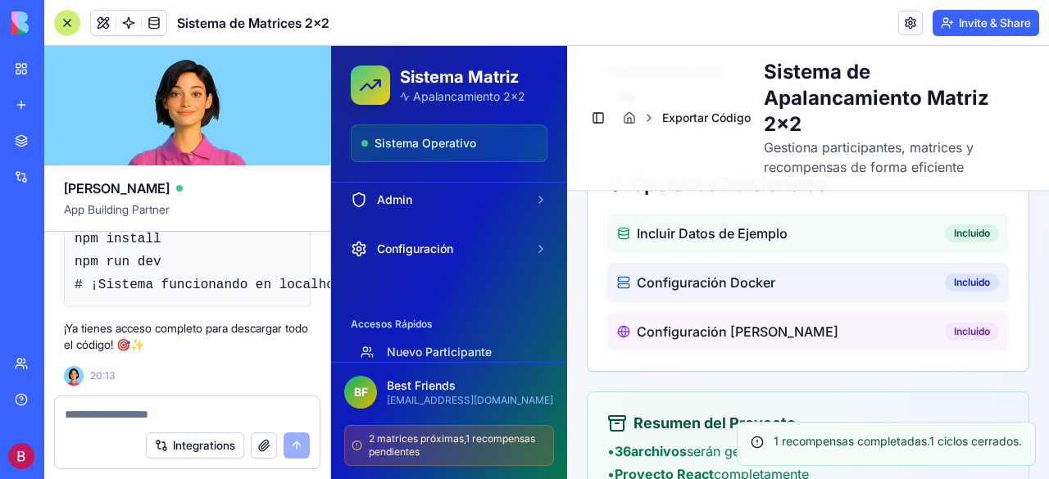
scroll to position [233, 0]
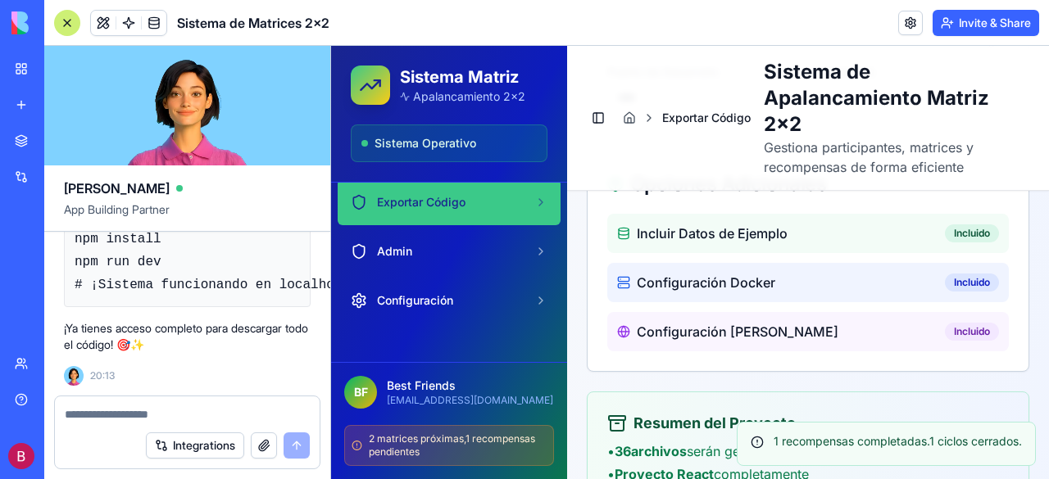
click at [464, 202] on span "Exportar Código" at bounding box center [421, 202] width 89 height 16
click at [534, 196] on icon at bounding box center [540, 202] width 13 height 13
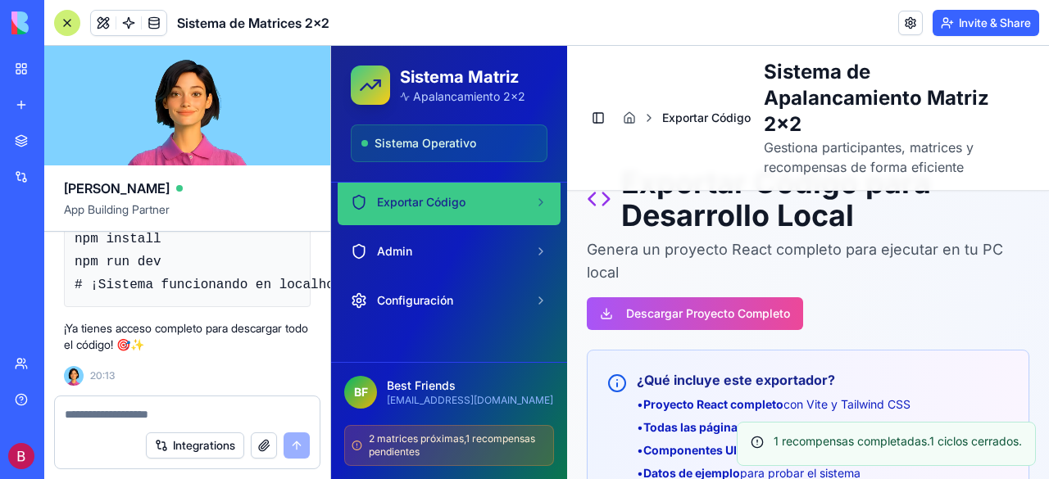
scroll to position [82, 0]
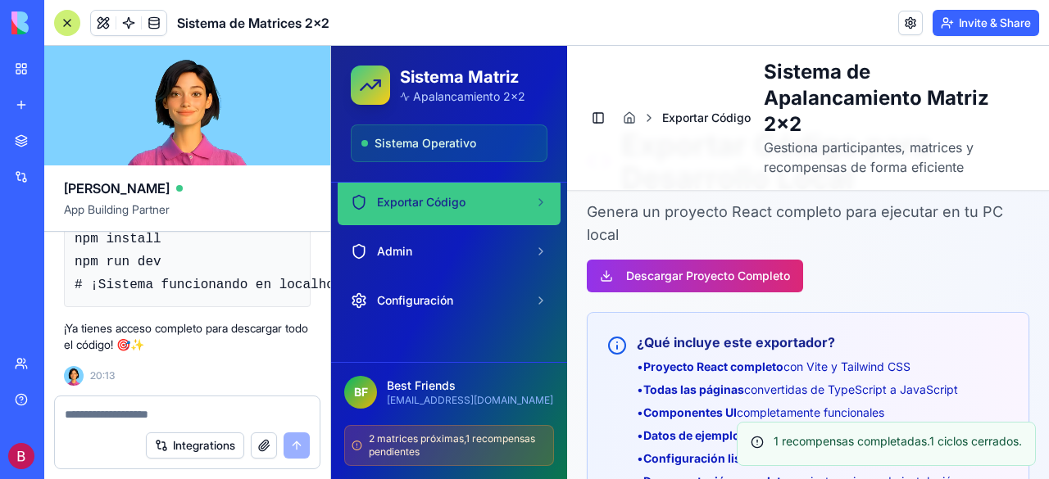
click at [704, 277] on button "Descargar Proyecto Completo" at bounding box center [695, 276] width 216 height 33
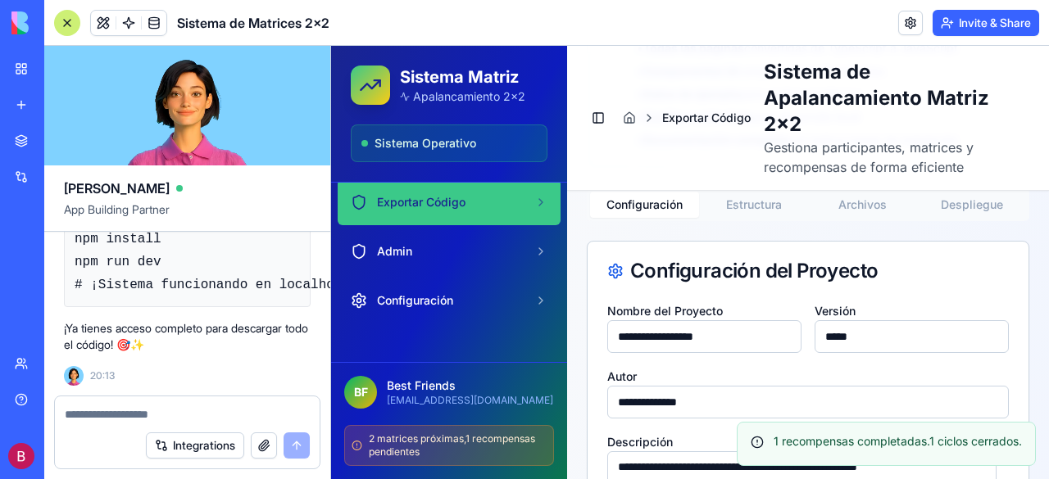
scroll to position [426, 0]
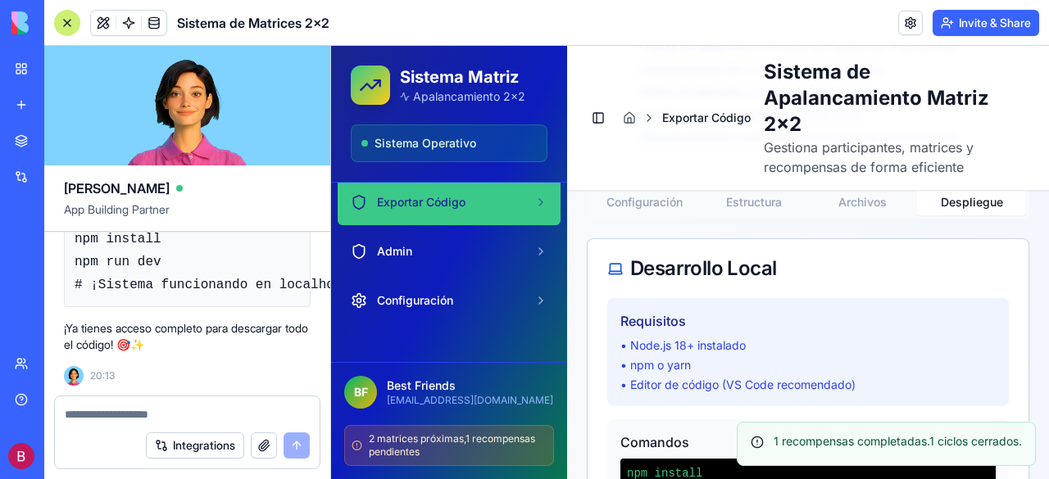
click at [964, 204] on button "Despliegue" at bounding box center [971, 202] width 109 height 26
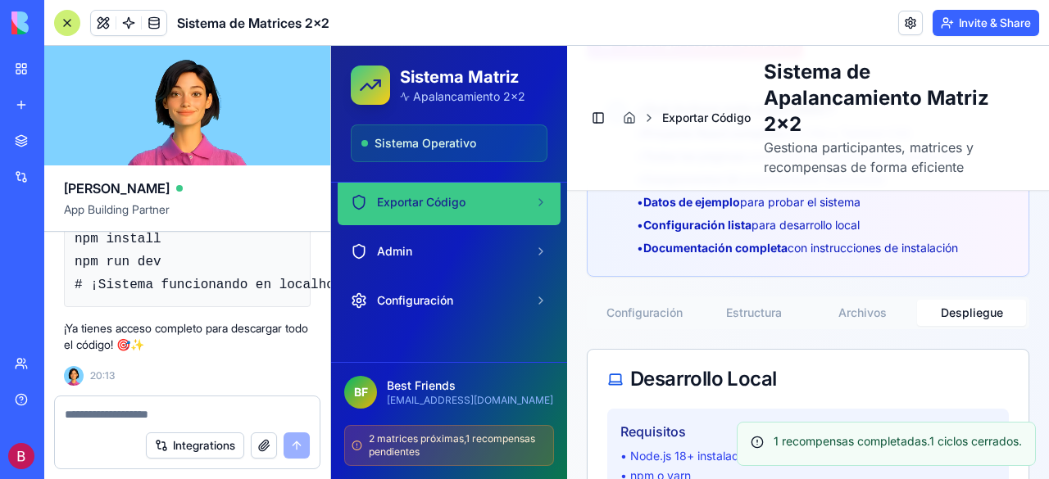
scroll to position [262, 0]
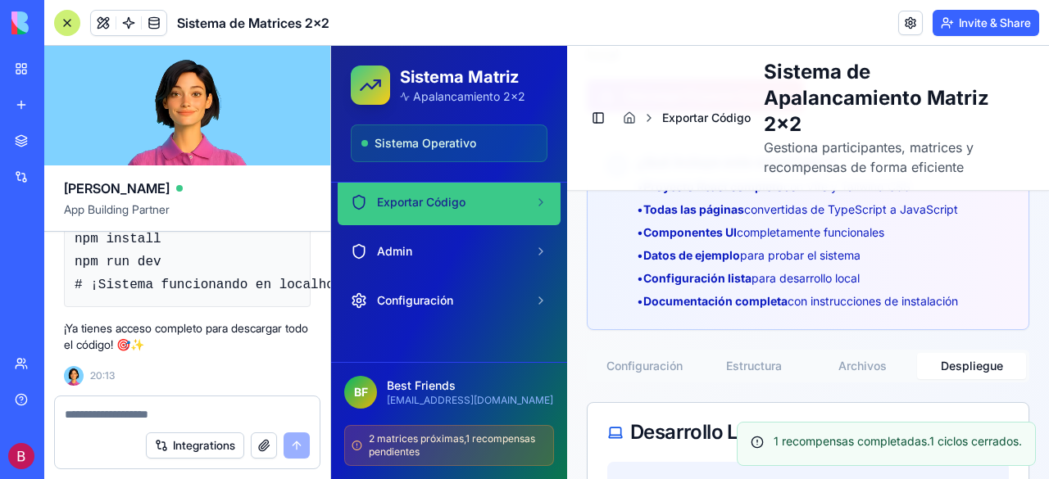
click at [856, 364] on button "Archivos" at bounding box center [862, 366] width 109 height 26
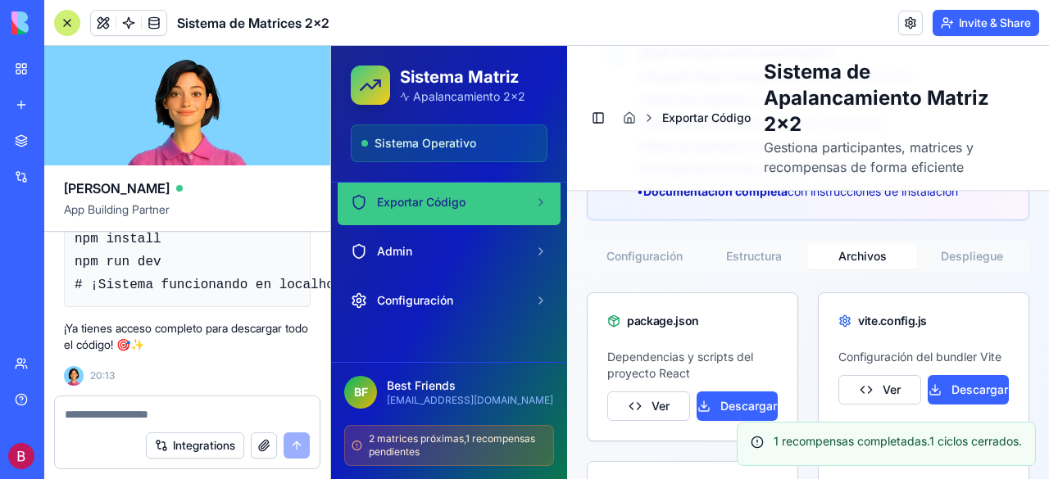
scroll to position [426, 0]
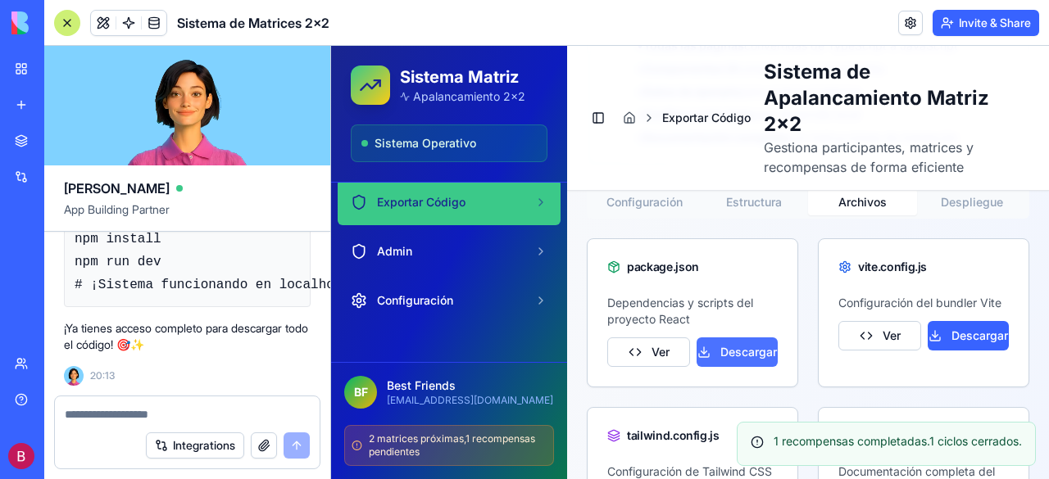
click at [750, 343] on button "Descargar" at bounding box center [737, 353] width 81 height 30
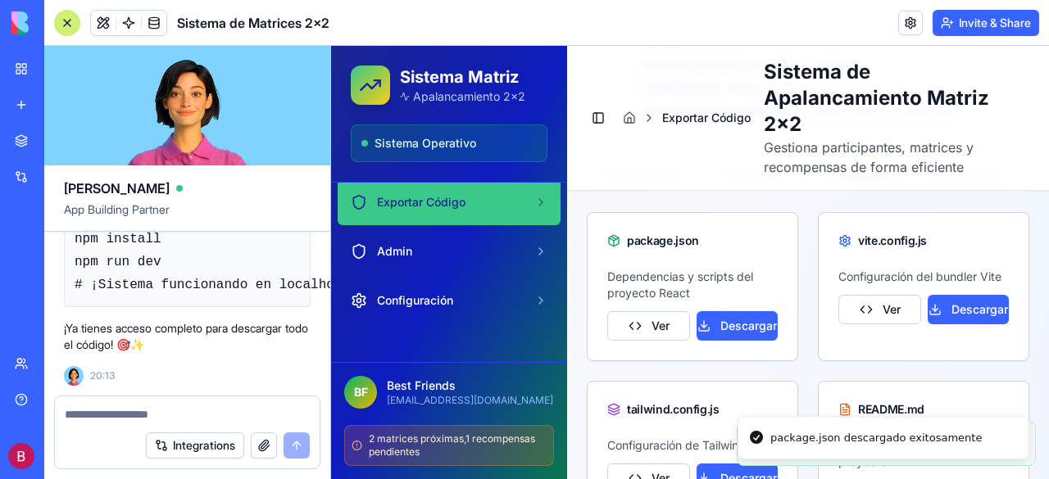
scroll to position [466, 0]
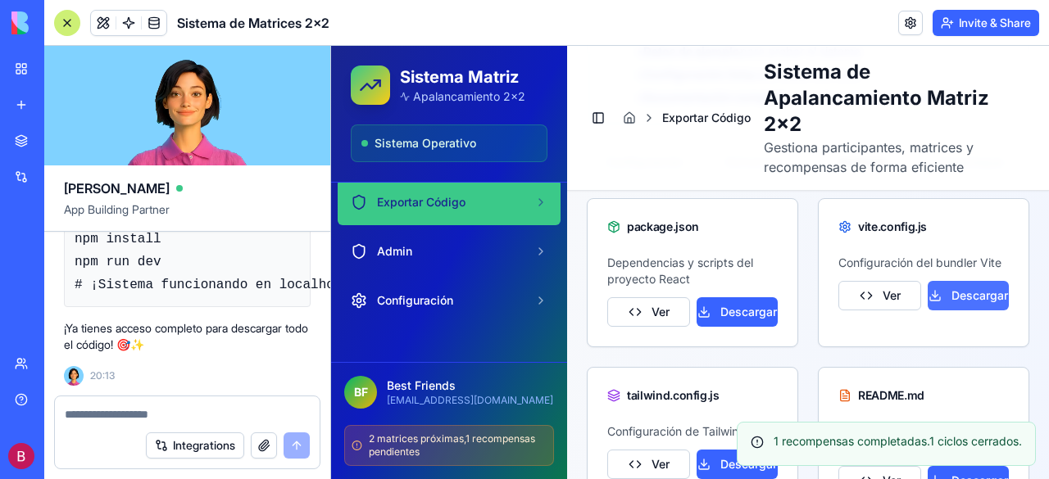
click at [962, 311] on button "Descargar" at bounding box center [968, 296] width 81 height 30
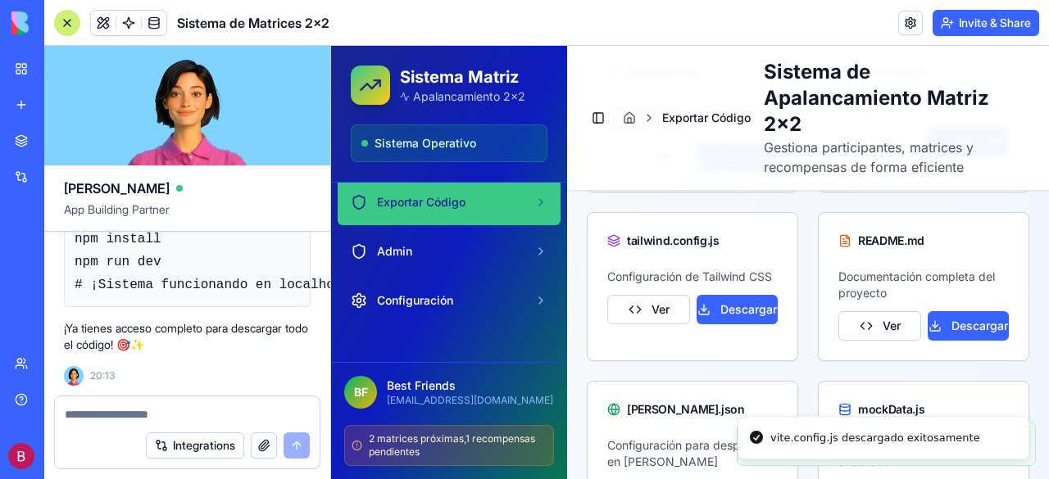
scroll to position [629, 0]
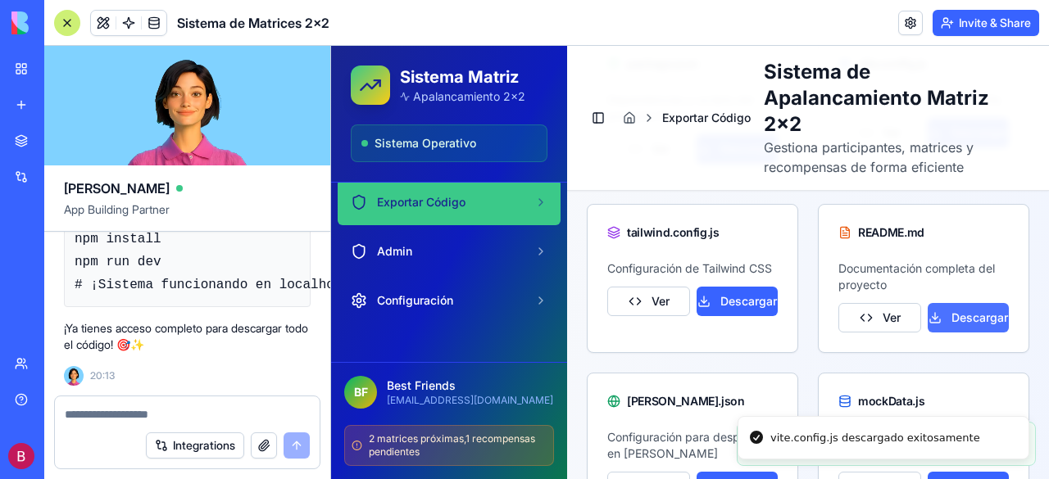
click at [954, 311] on button "Descargar" at bounding box center [968, 318] width 81 height 30
click at [723, 314] on button "Descargar" at bounding box center [737, 302] width 81 height 30
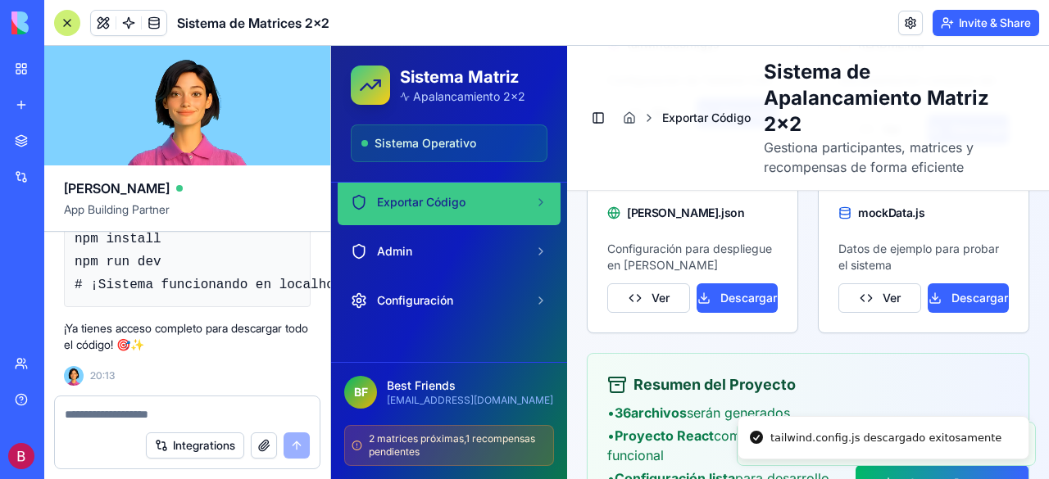
scroll to position [820, 0]
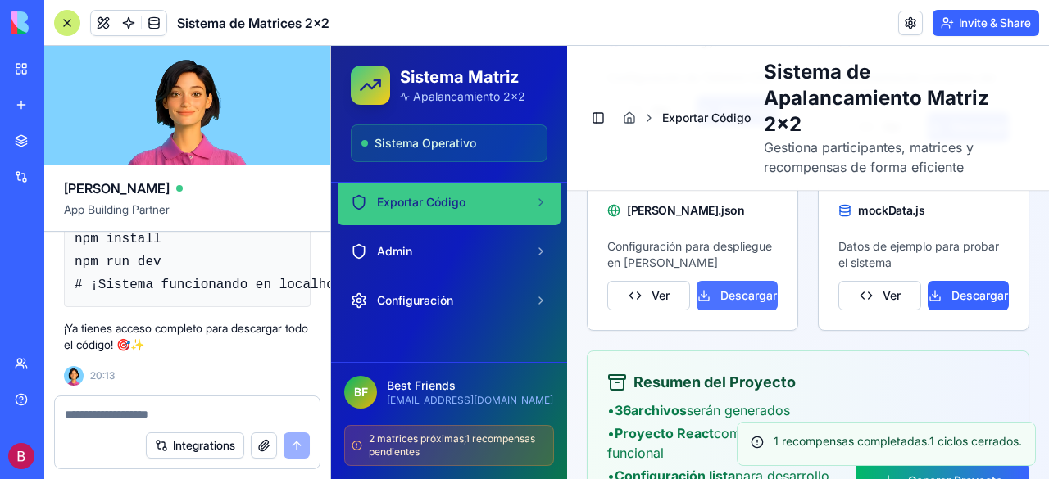
click at [743, 304] on button "Descargar" at bounding box center [737, 296] width 81 height 30
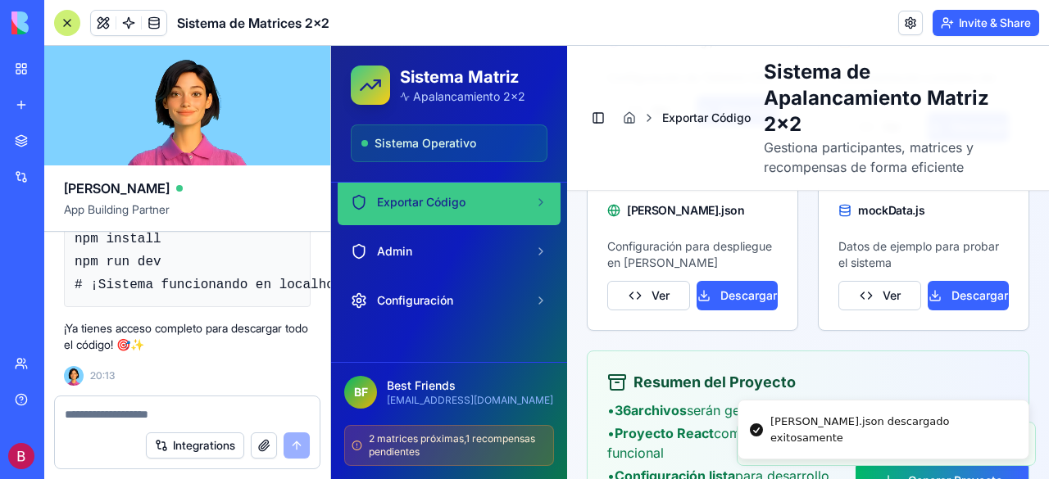
scroll to position [844, 0]
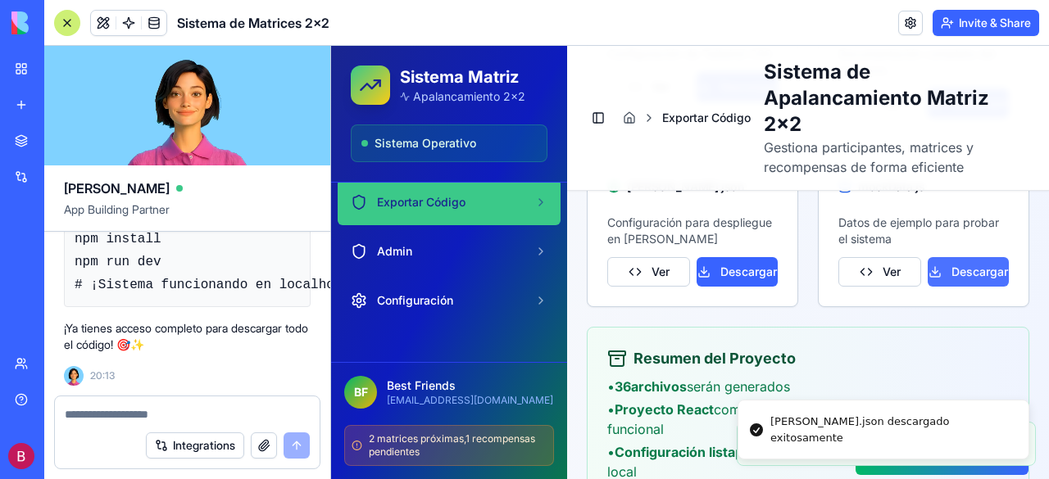
click at [961, 271] on button "Descargar" at bounding box center [968, 272] width 81 height 30
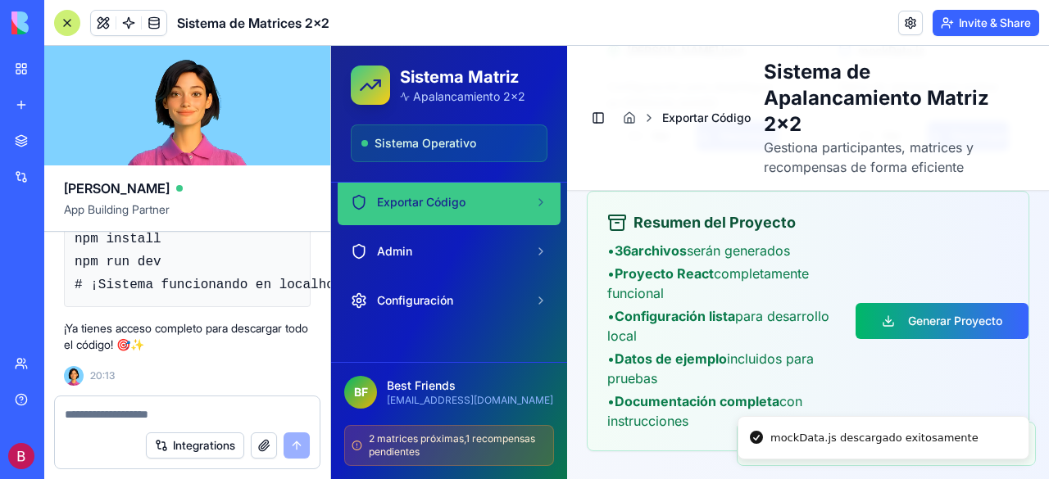
scroll to position [985, 0]
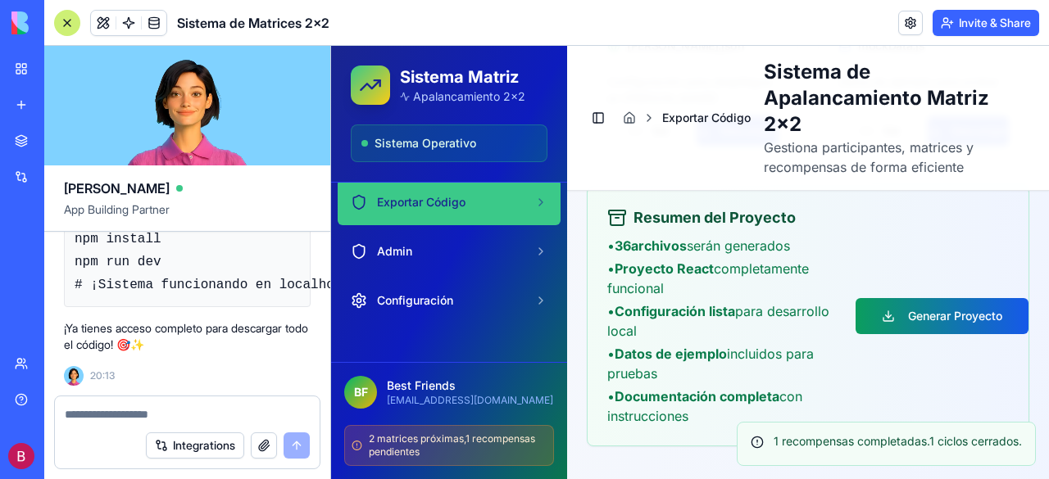
click at [946, 312] on button "Generar Proyecto" at bounding box center [942, 316] width 173 height 36
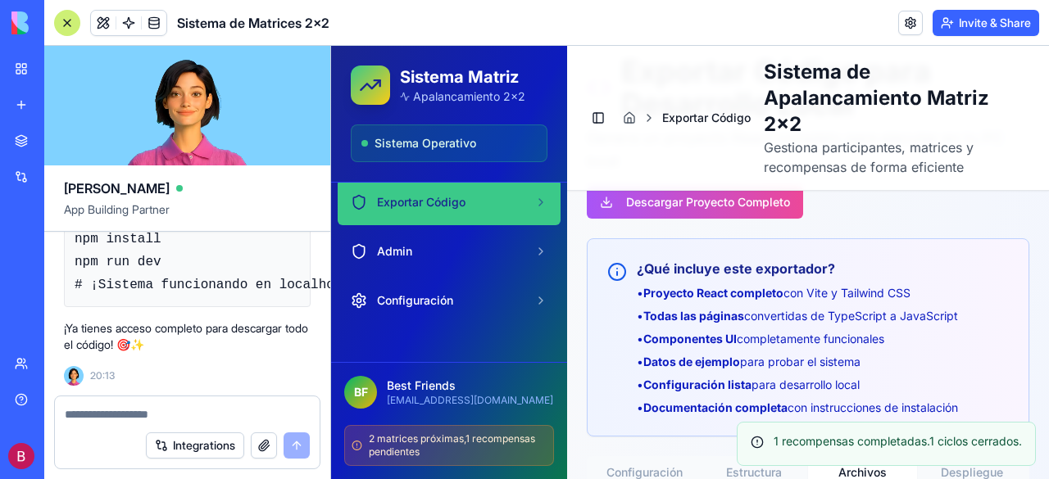
scroll to position [107, 0]
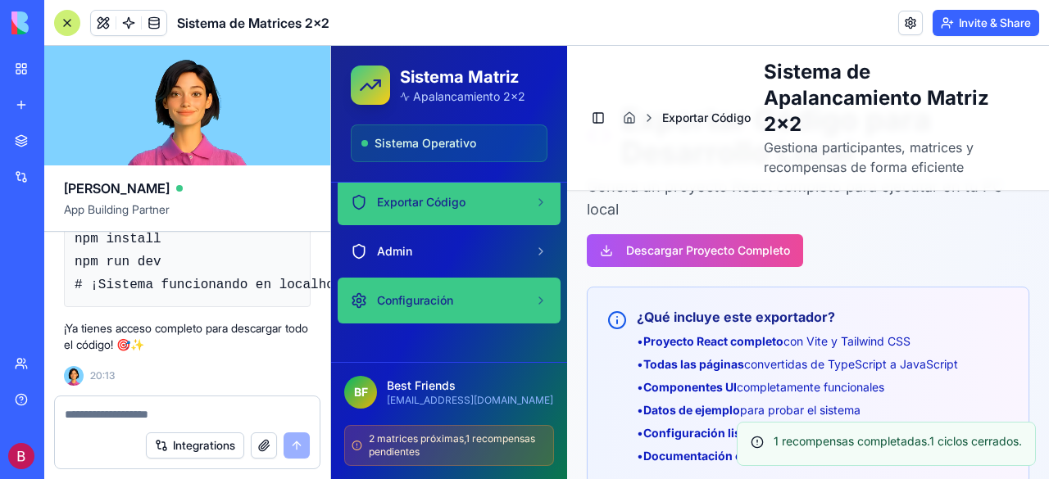
click at [413, 303] on span "Configuración" at bounding box center [415, 301] width 76 height 16
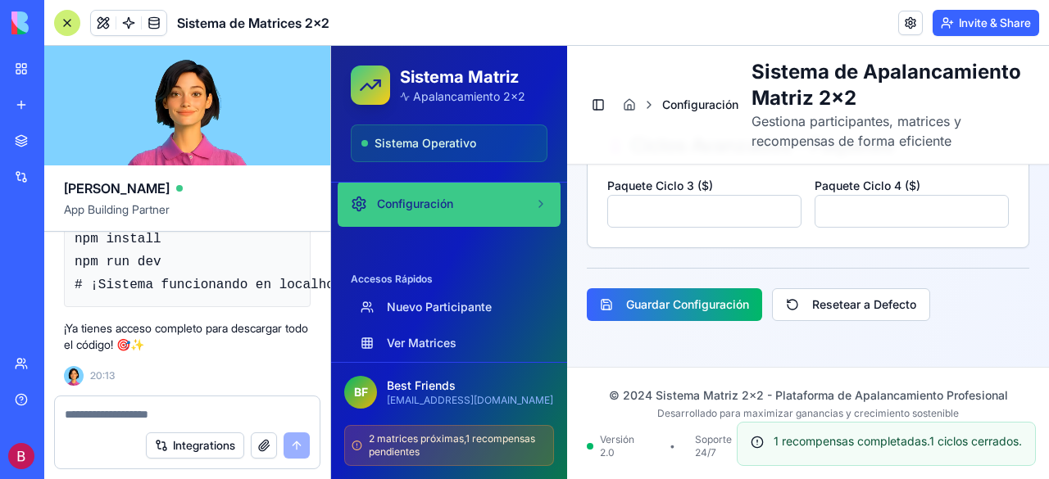
scroll to position [248, 0]
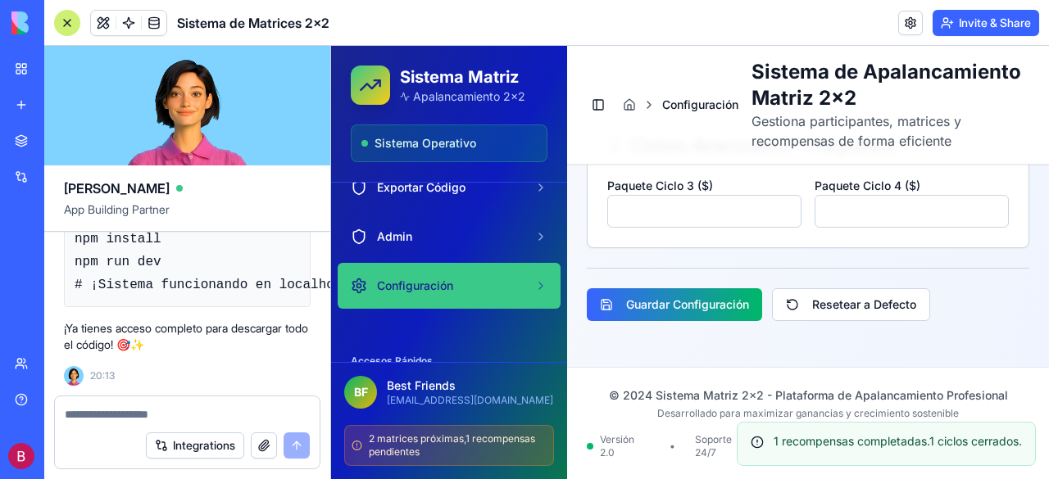
click at [441, 279] on span "Configuración" at bounding box center [415, 286] width 76 height 16
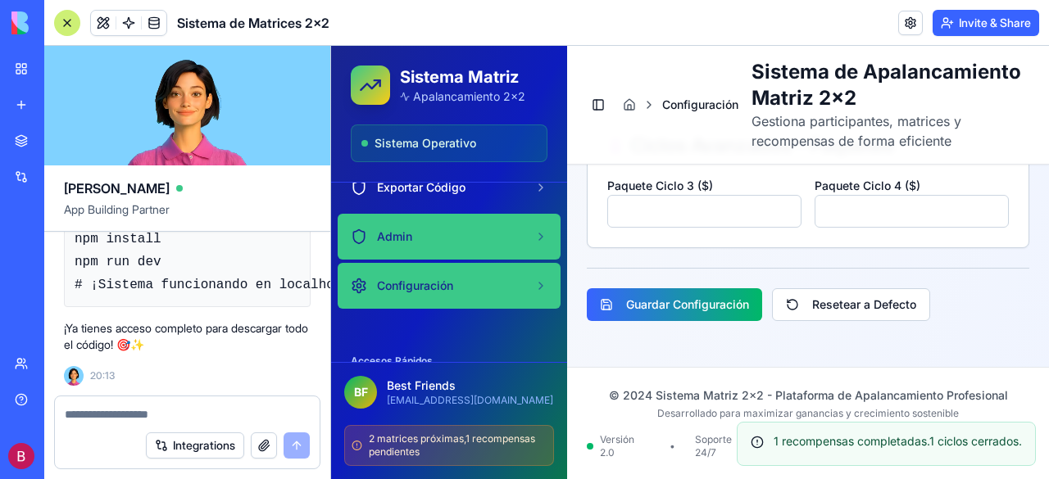
click at [441, 239] on div "Admin" at bounding box center [439, 237] width 177 height 16
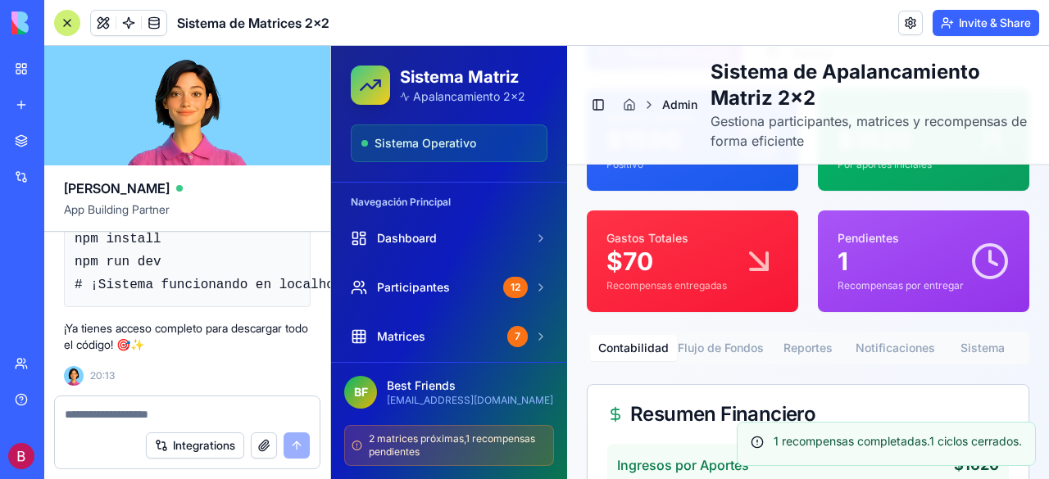
scroll to position [164, 0]
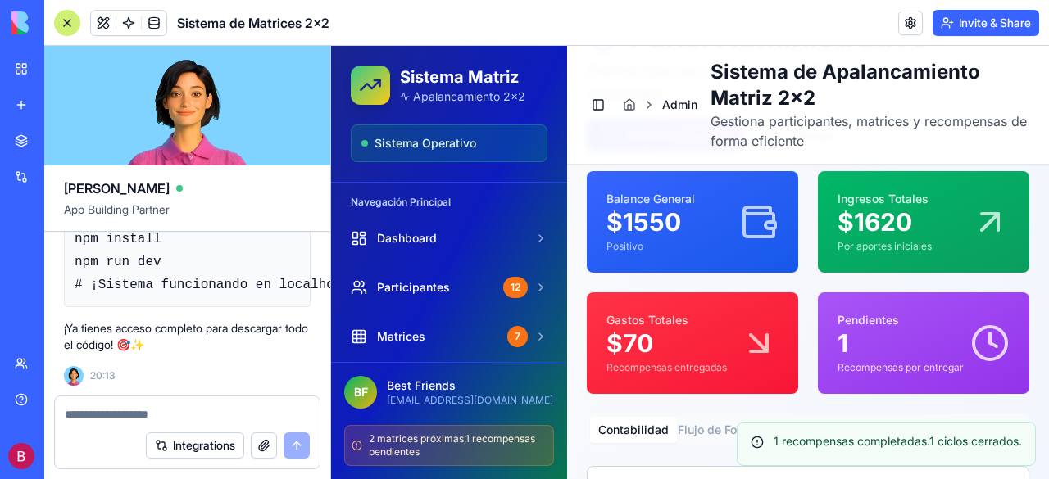
click at [911, 212] on p "$ 1620" at bounding box center [885, 222] width 94 height 30
drag, startPoint x: 660, startPoint y: 333, endPoint x: 808, endPoint y: 332, distance: 148.4
click at [661, 334] on p "$ 70" at bounding box center [667, 344] width 120 height 30
click at [893, 320] on p "Pendientes" at bounding box center [901, 320] width 126 height 16
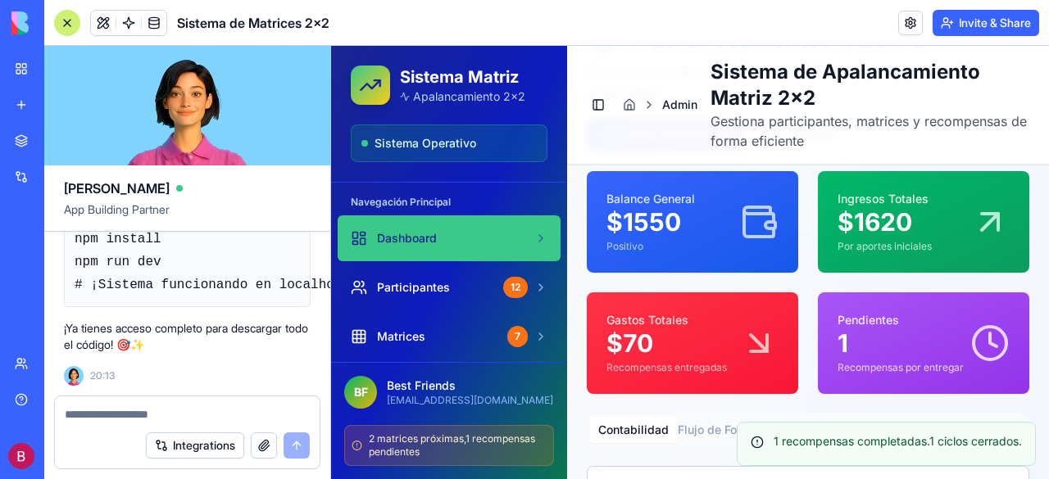
click at [413, 230] on span "Dashboard" at bounding box center [407, 238] width 60 height 16
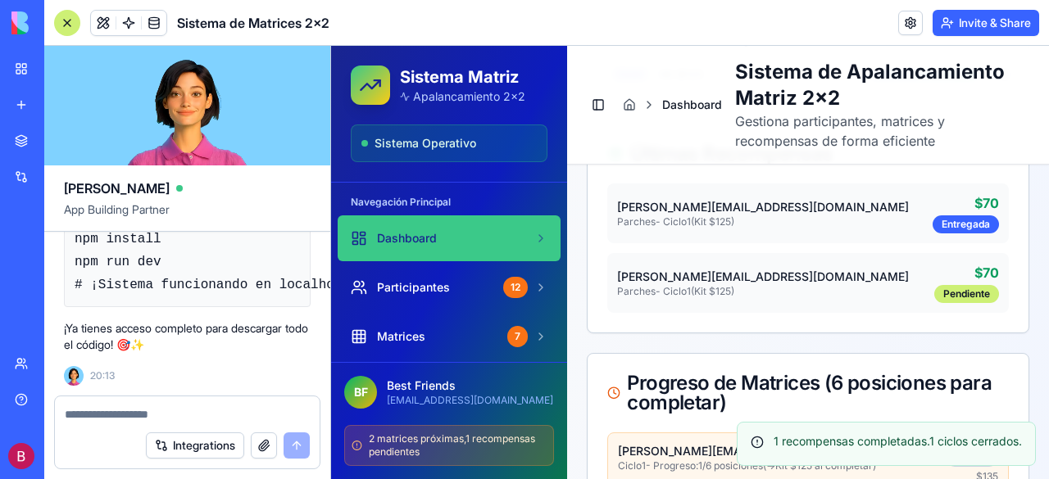
scroll to position [656, 0]
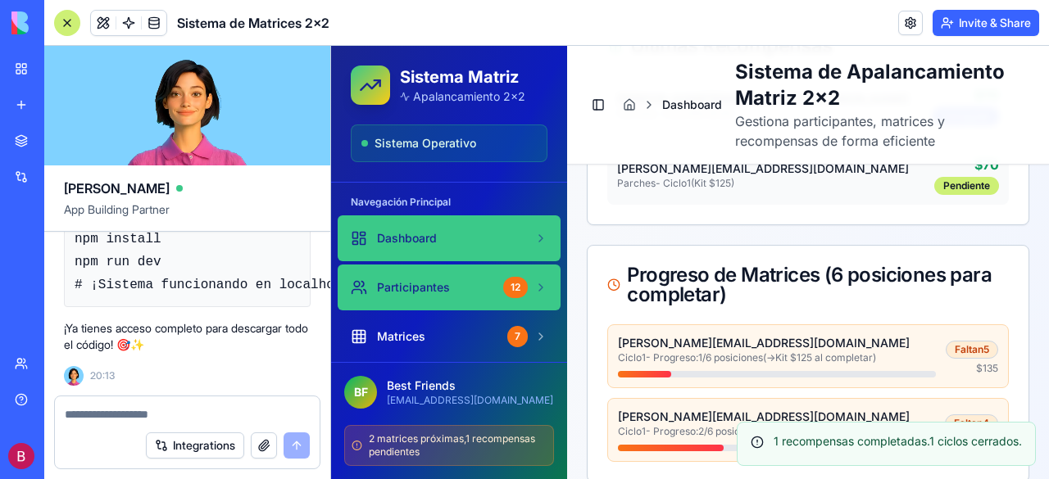
click at [433, 280] on span "Participantes" at bounding box center [413, 287] width 73 height 16
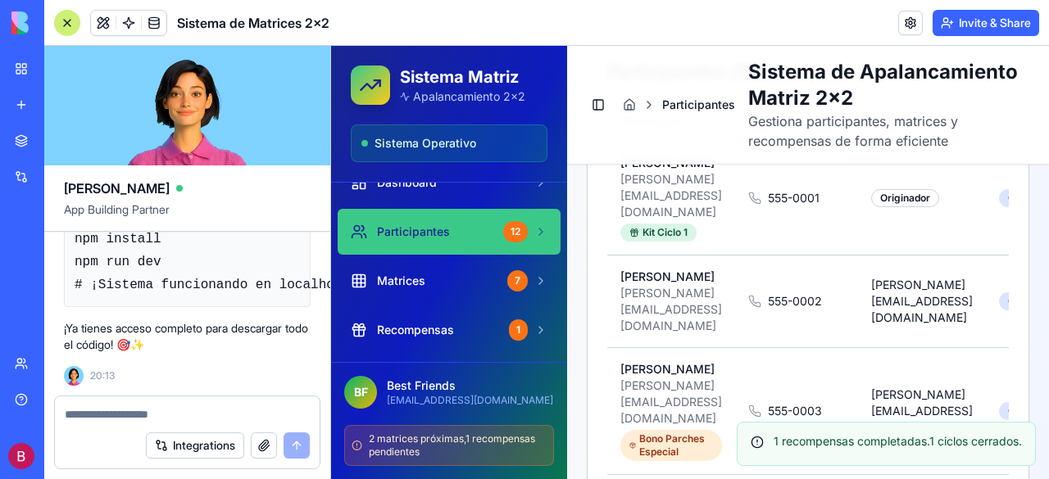
scroll to position [82, 0]
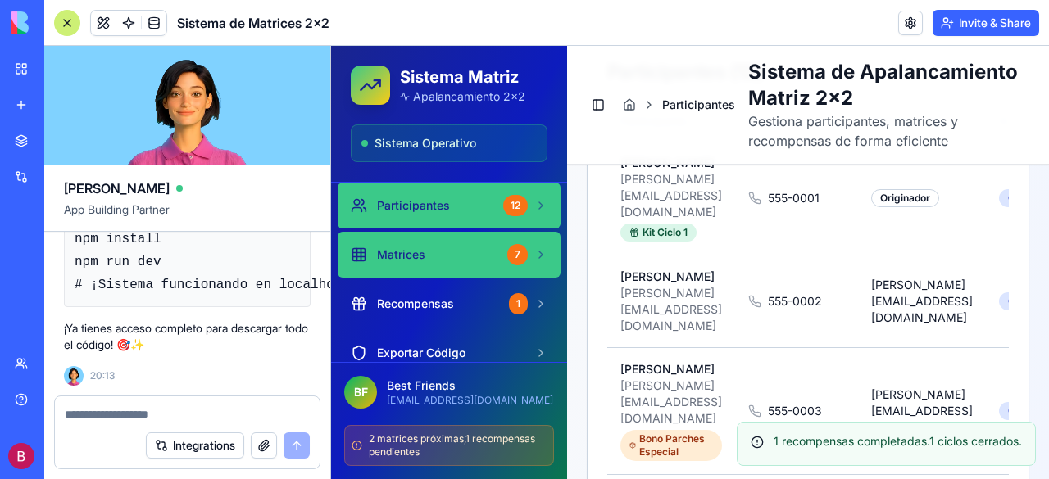
click at [415, 252] on span "Matrices" at bounding box center [401, 255] width 48 height 16
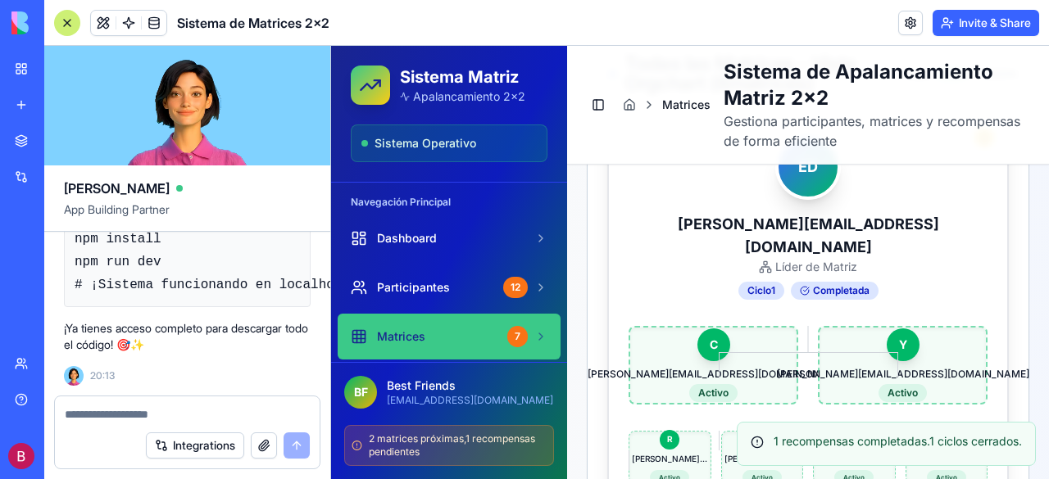
scroll to position [738, 0]
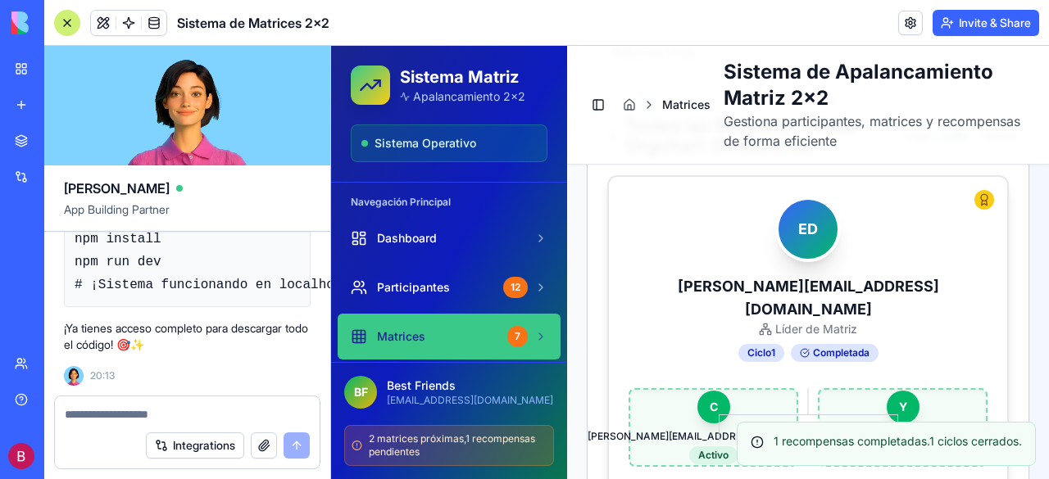
click at [130, 411] on textarea at bounding box center [188, 415] width 246 height 16
type textarea "**********"
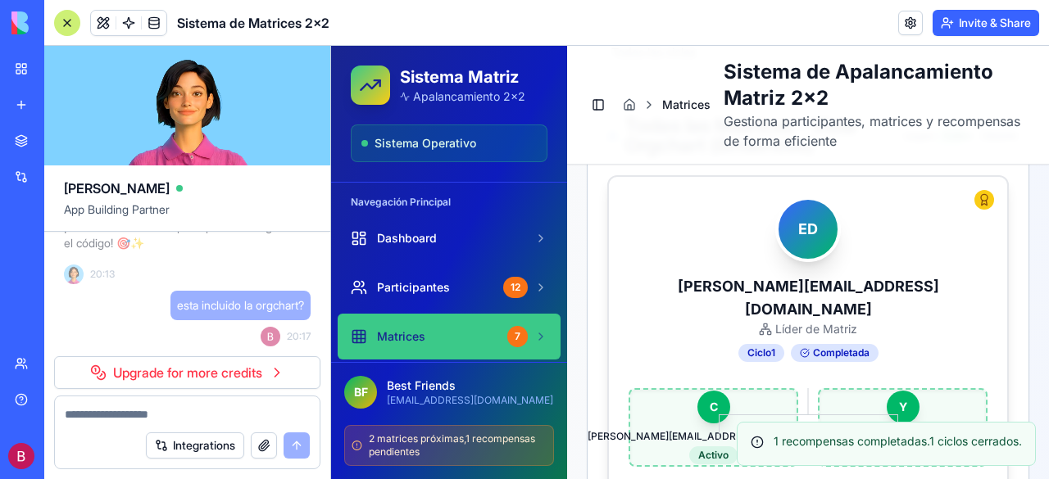
scroll to position [28091, 0]
click at [119, 294] on div "esta incluido la orgchart? 20:17" at bounding box center [187, 319] width 247 height 56
click at [270, 126] on video at bounding box center [187, 106] width 286 height 120
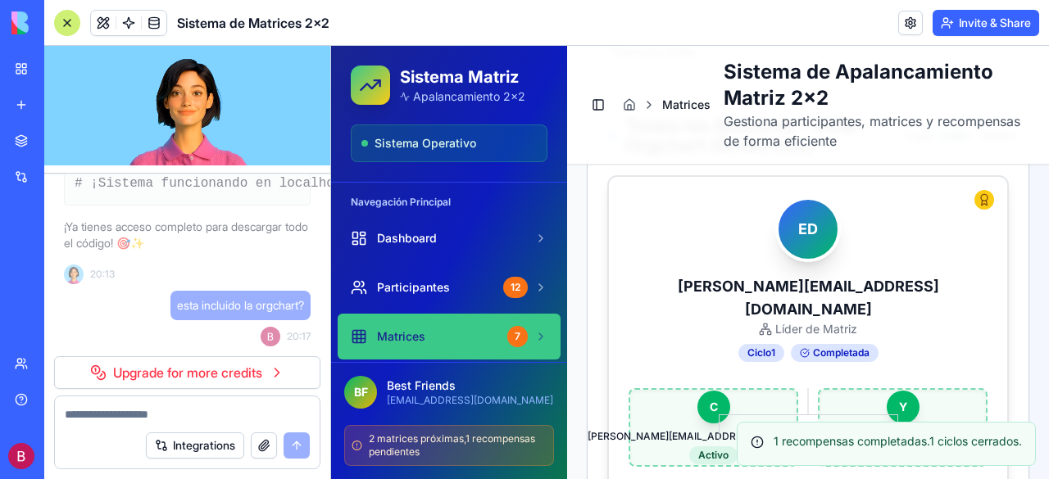
scroll to position [28025, 0]
click at [285, 187] on code "npm install npm run dev # ¡Sistema funcionando en localhost:3000!" at bounding box center [236, 160] width 323 height 61
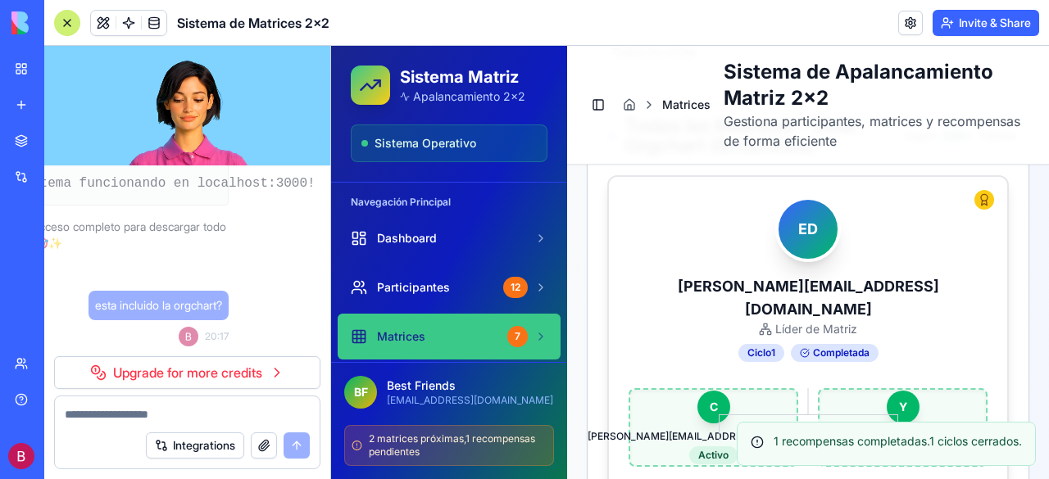
drag, startPoint x: 616, startPoint y: 233, endPoint x: 345, endPoint y: 189, distance: 274.9
click at [14, 143] on div "BETA My workspace New app Marketplace Integrations Recent Sistema de Matrices 2…" at bounding box center [524, 239] width 1049 height 479
click at [226, 198] on pre "npm install npm run dev # ¡Sistema funcionando en localhost:3000!" at bounding box center [105, 161] width 247 height 90
drag, startPoint x: 141, startPoint y: 192, endPoint x: 91, endPoint y: 190, distance: 50.0
click at [91, 190] on code "npm install npm run dev # ¡Sistema funcionando en localhost:3000!" at bounding box center [154, 160] width 323 height 61
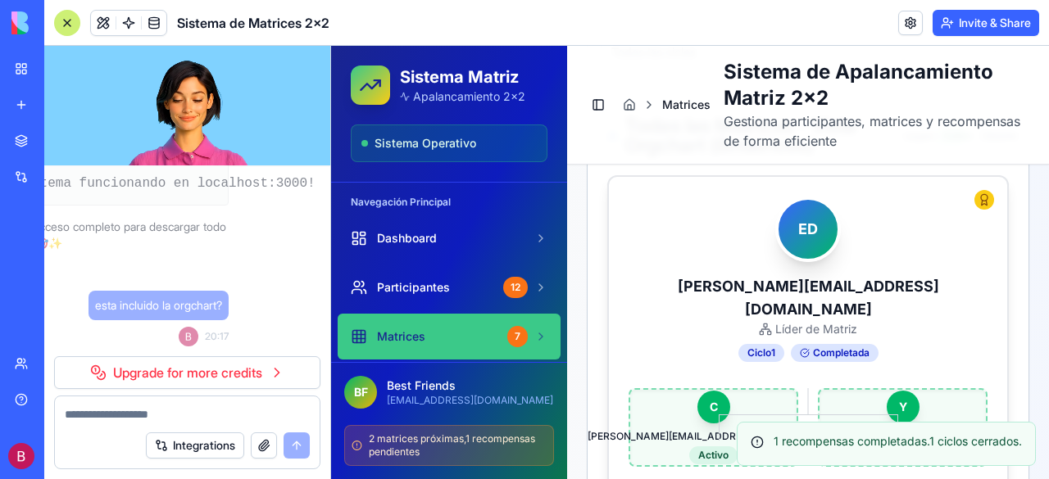
drag, startPoint x: 64, startPoint y: 21, endPoint x: 75, endPoint y: 40, distance: 22.1
click at [64, 21] on div at bounding box center [67, 23] width 26 height 26
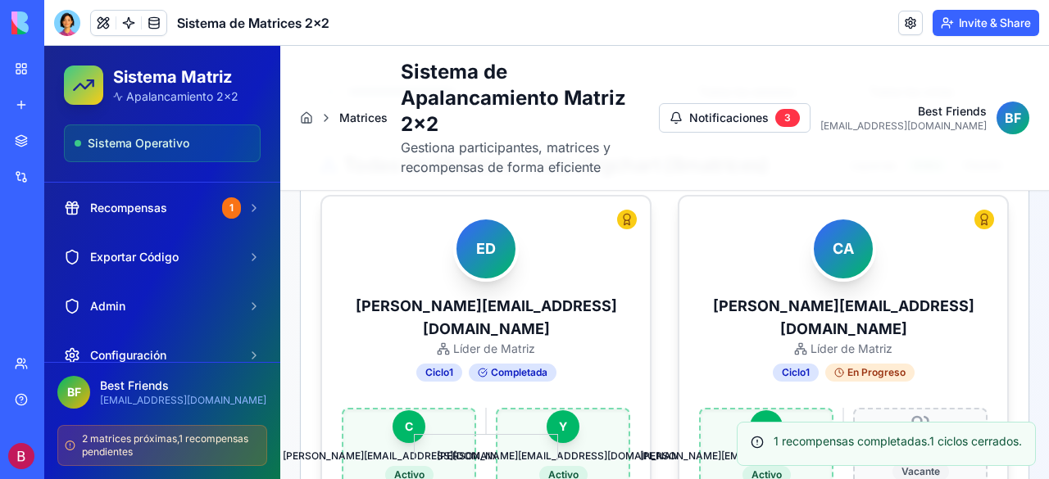
scroll to position [172, 0]
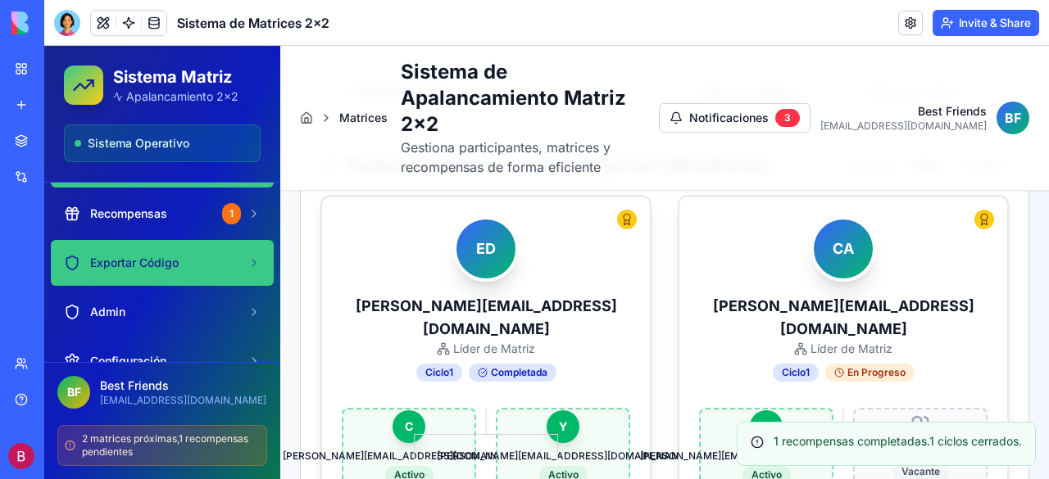
click at [219, 265] on div "Exportar Código" at bounding box center [152, 263] width 177 height 16
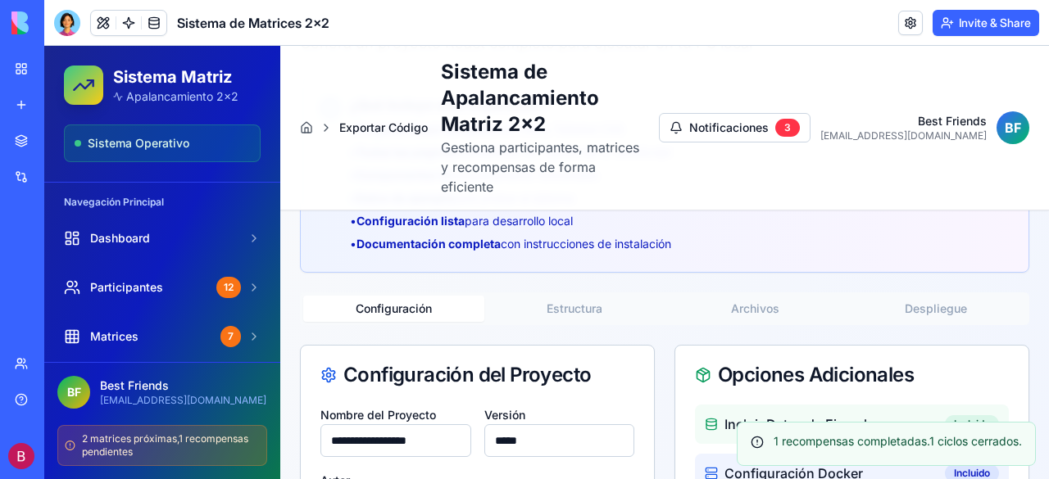
scroll to position [246, 0]
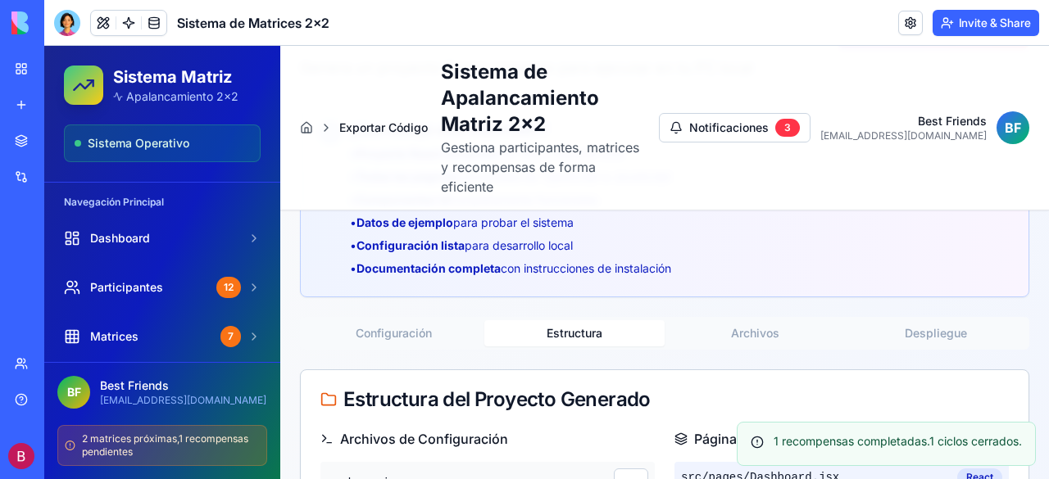
click at [566, 320] on button "Estructura" at bounding box center [574, 333] width 181 height 26
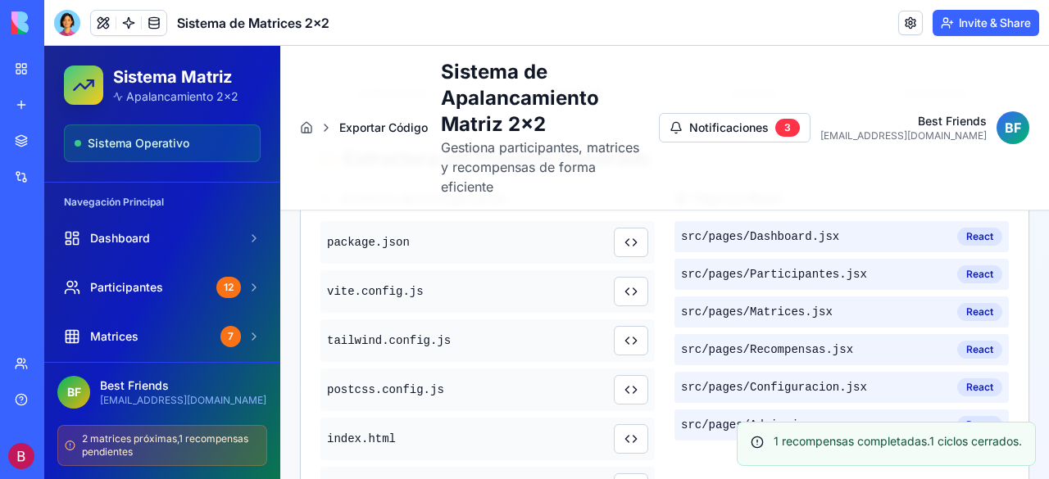
scroll to position [410, 0]
